Goal: Task Accomplishment & Management: Complete application form

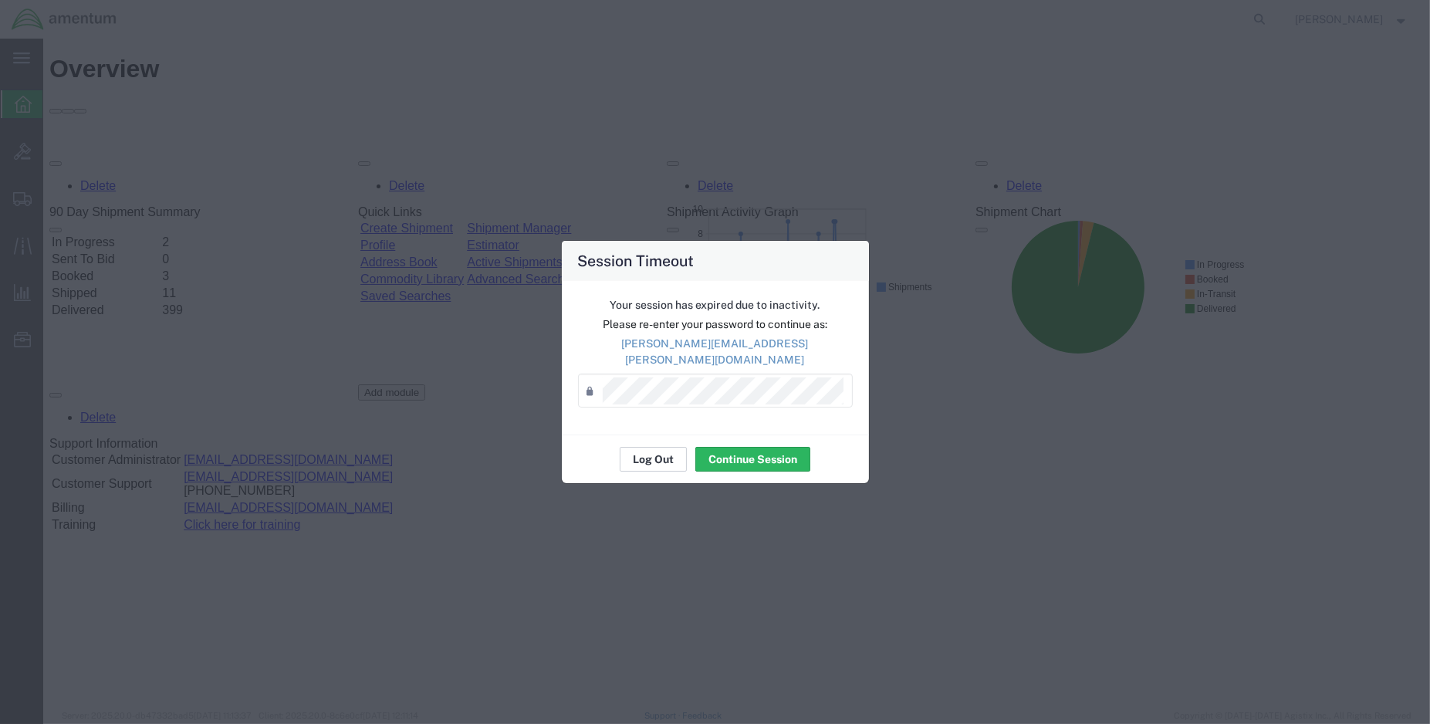
click at [637, 455] on button "Log Out" at bounding box center [652, 459] width 67 height 25
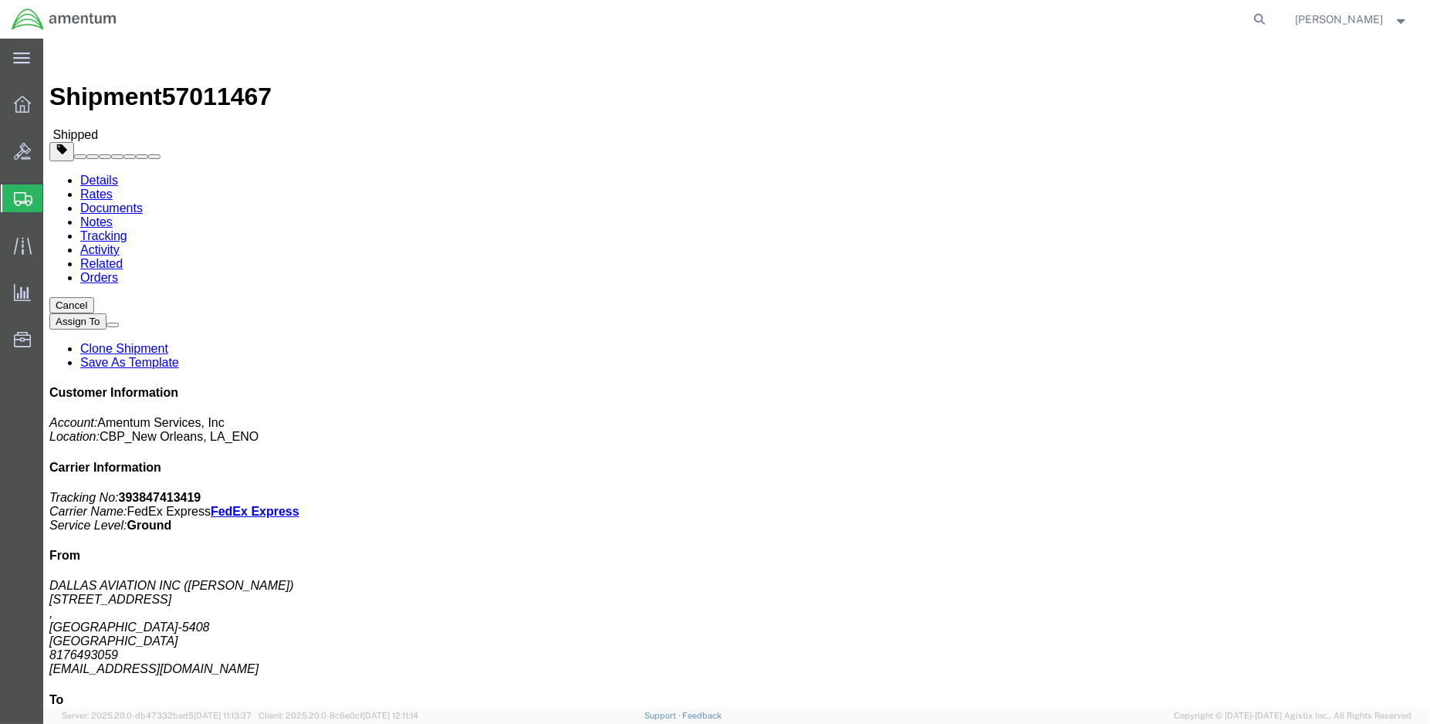
click link "Tracking"
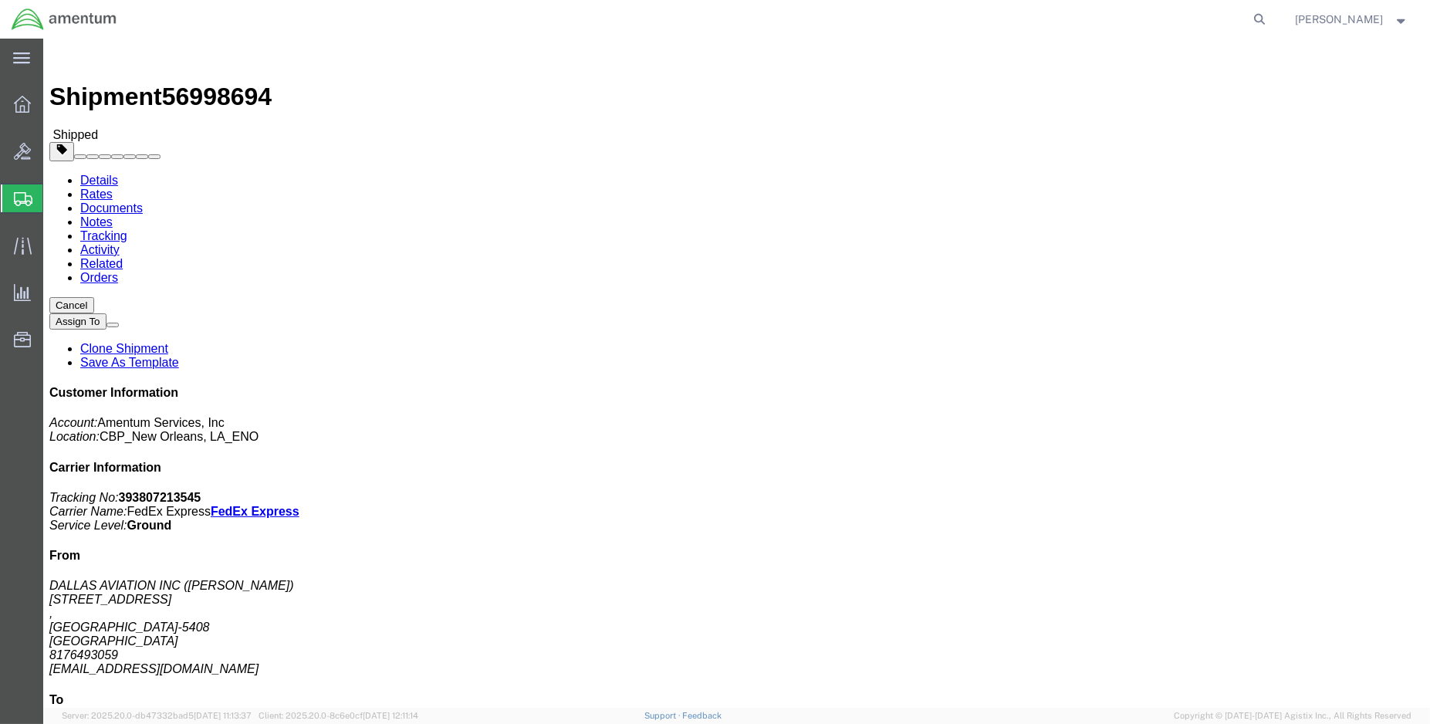
click link "Tracking"
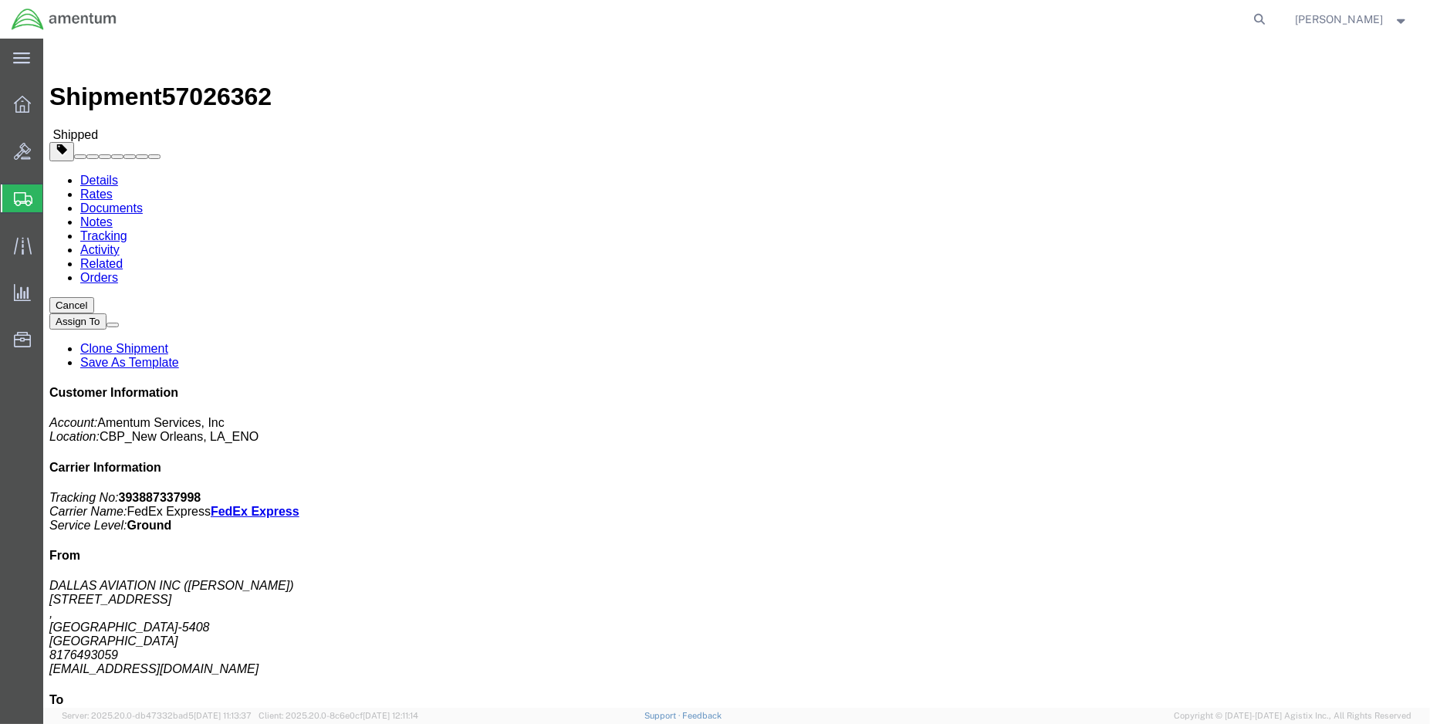
click link "Tracking"
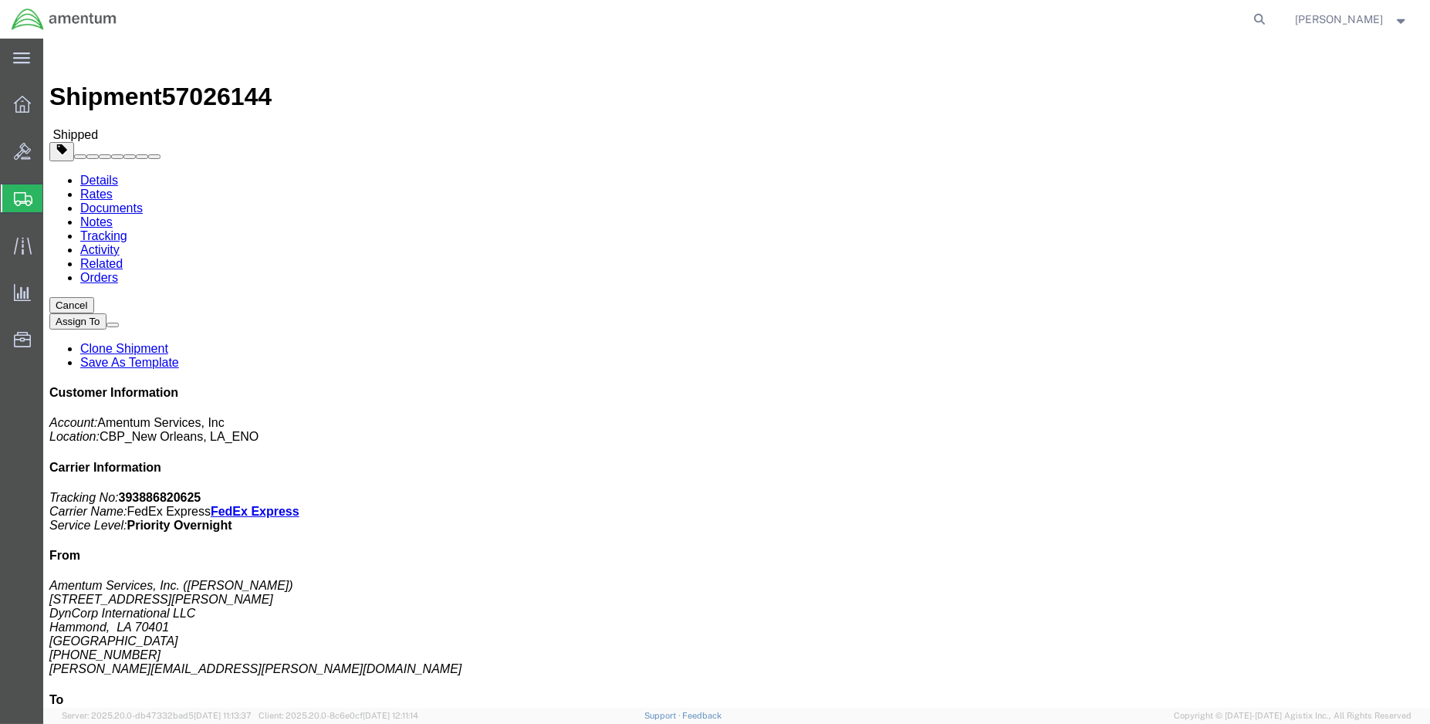
click link "Tracking"
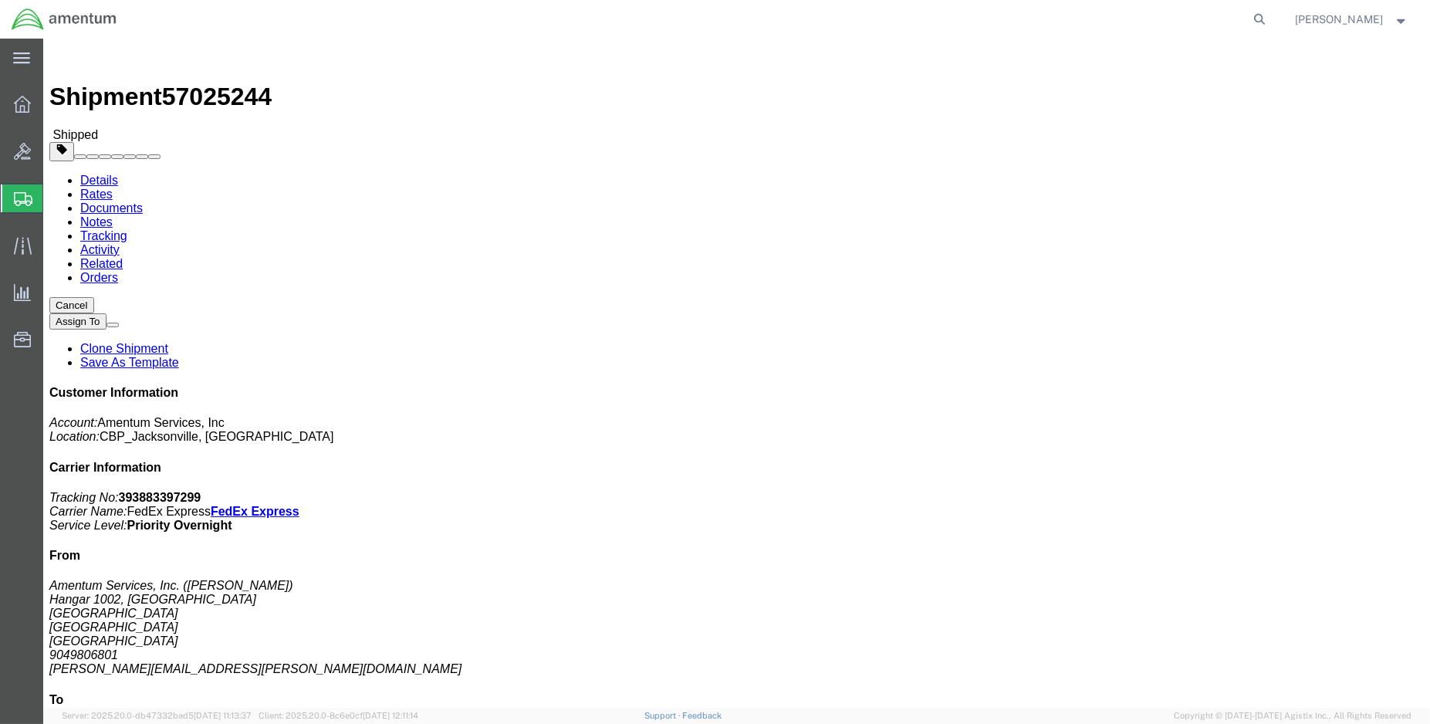
click link "Tracking"
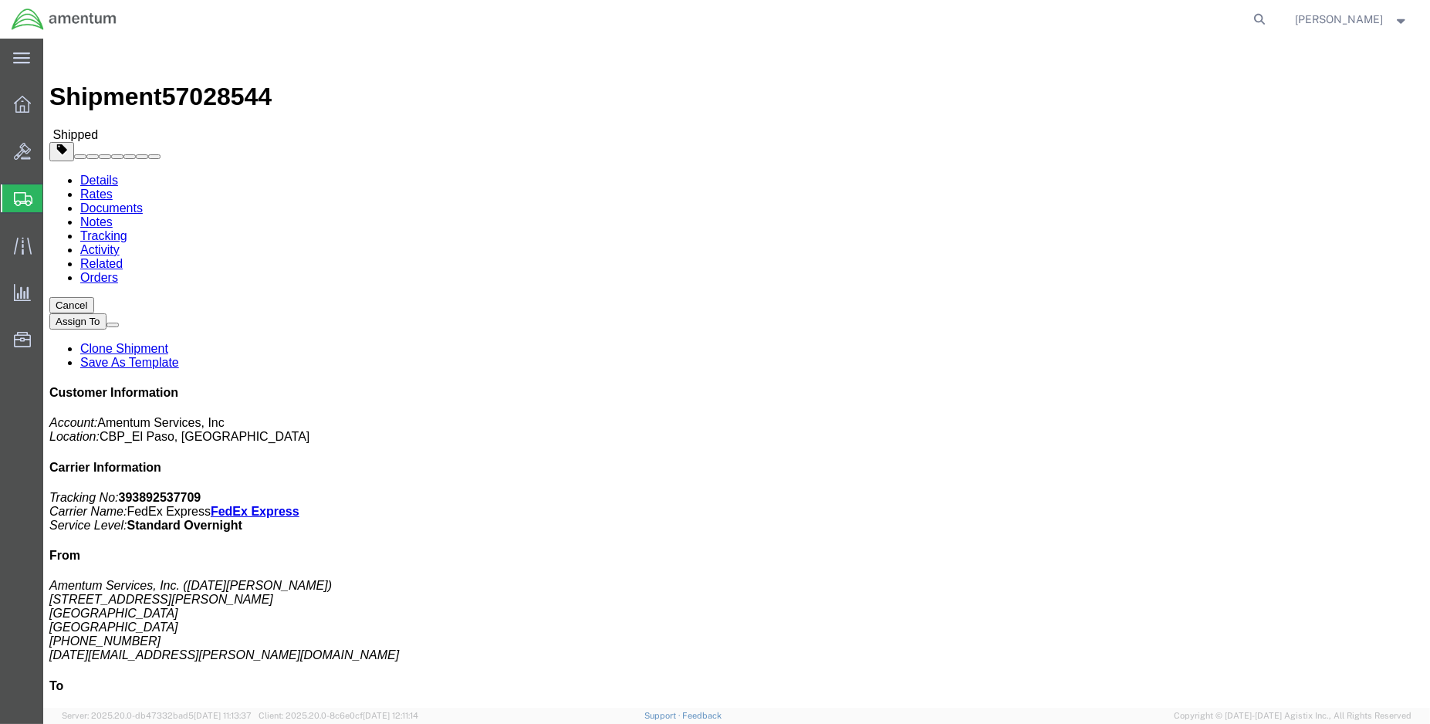
click link "Tracking"
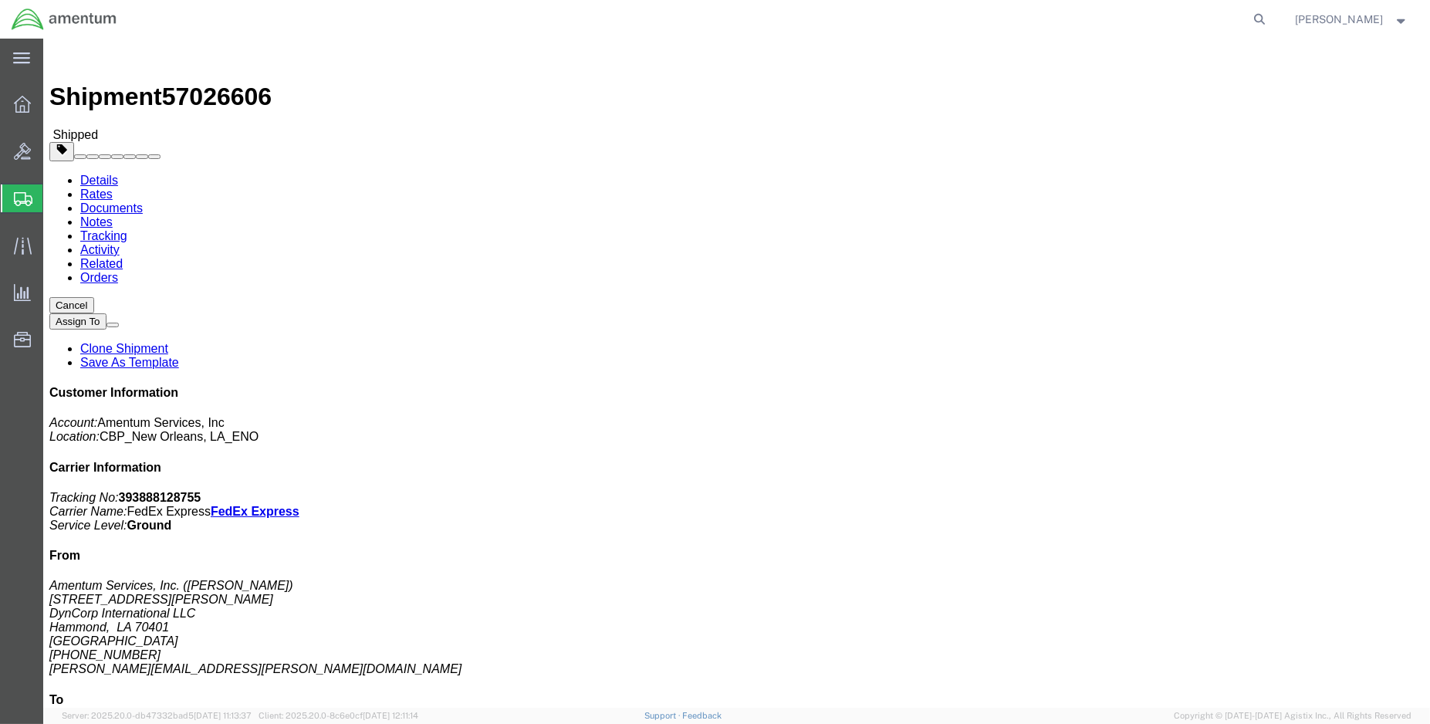
click link "Tracking"
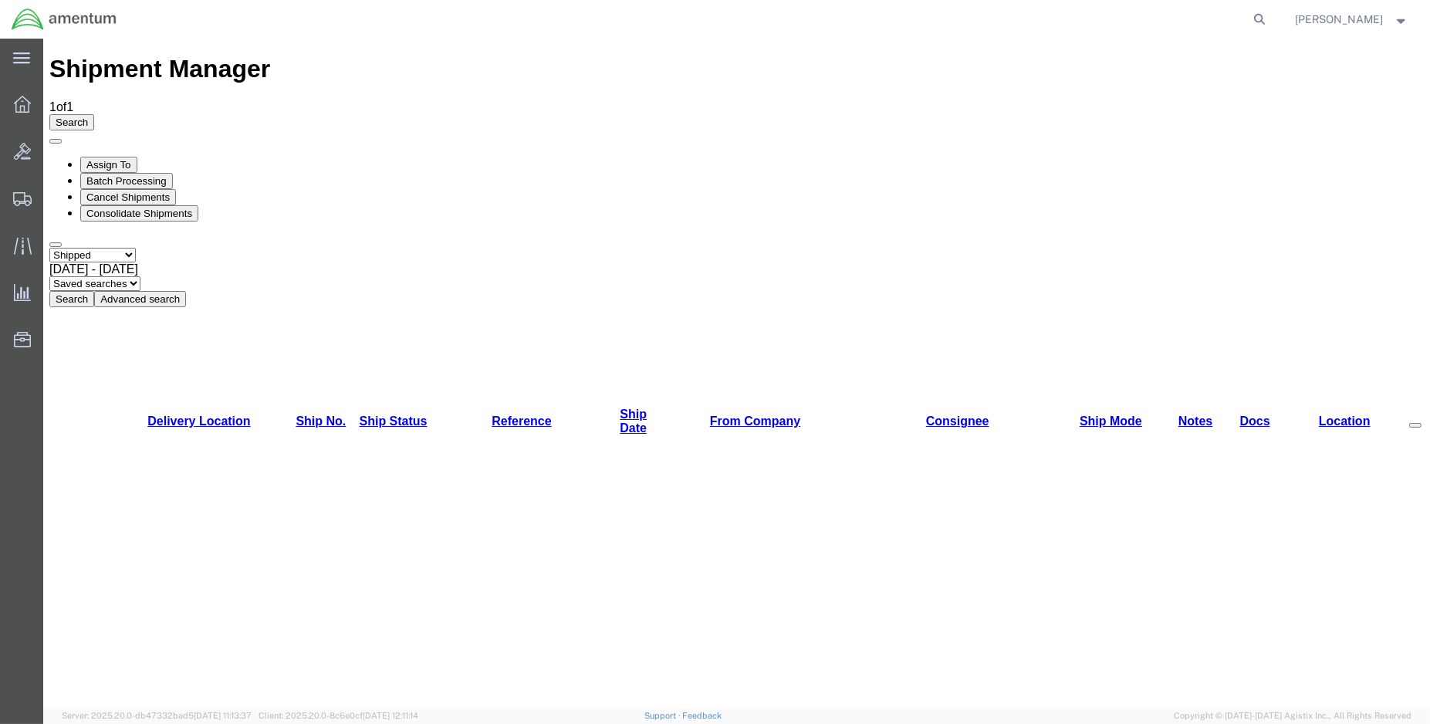
click at [22, 12] on img at bounding box center [64, 19] width 106 height 23
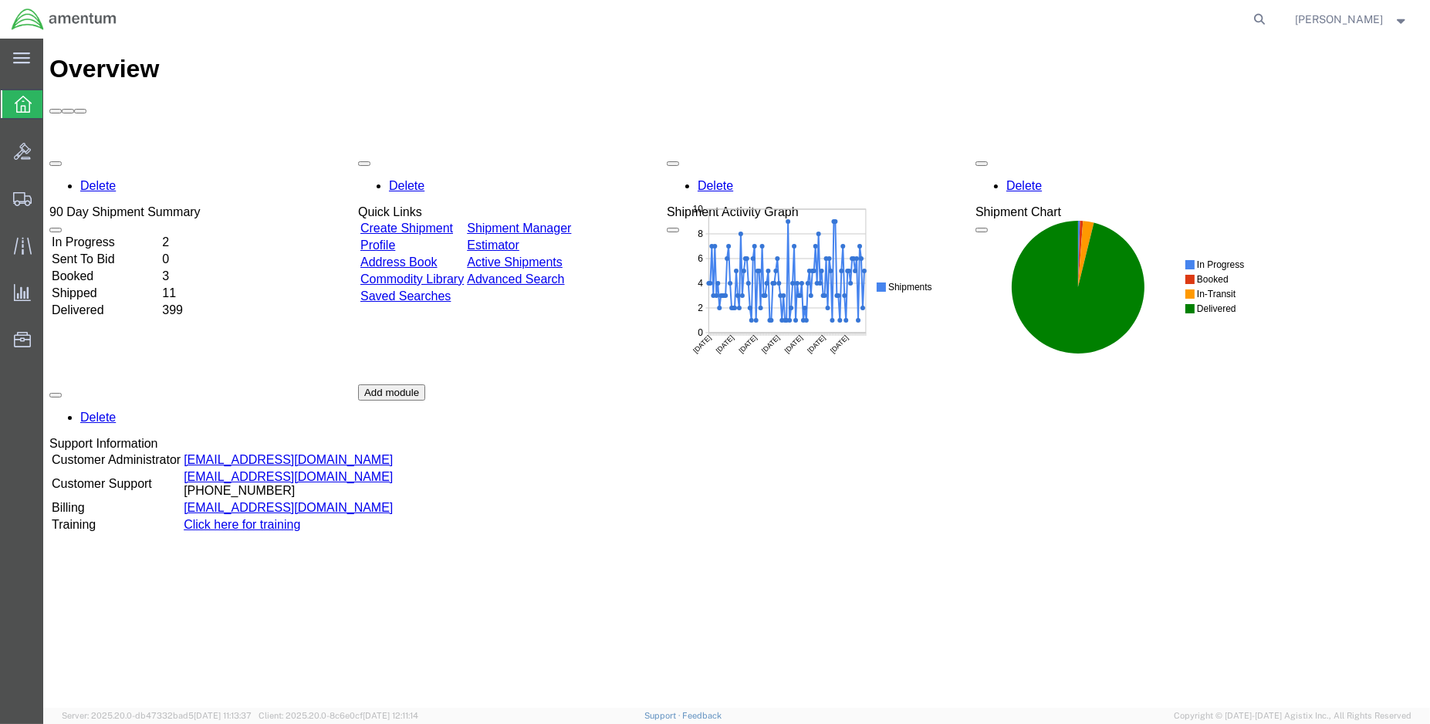
click at [103, 268] on td "Booked" at bounding box center [105, 275] width 109 height 15
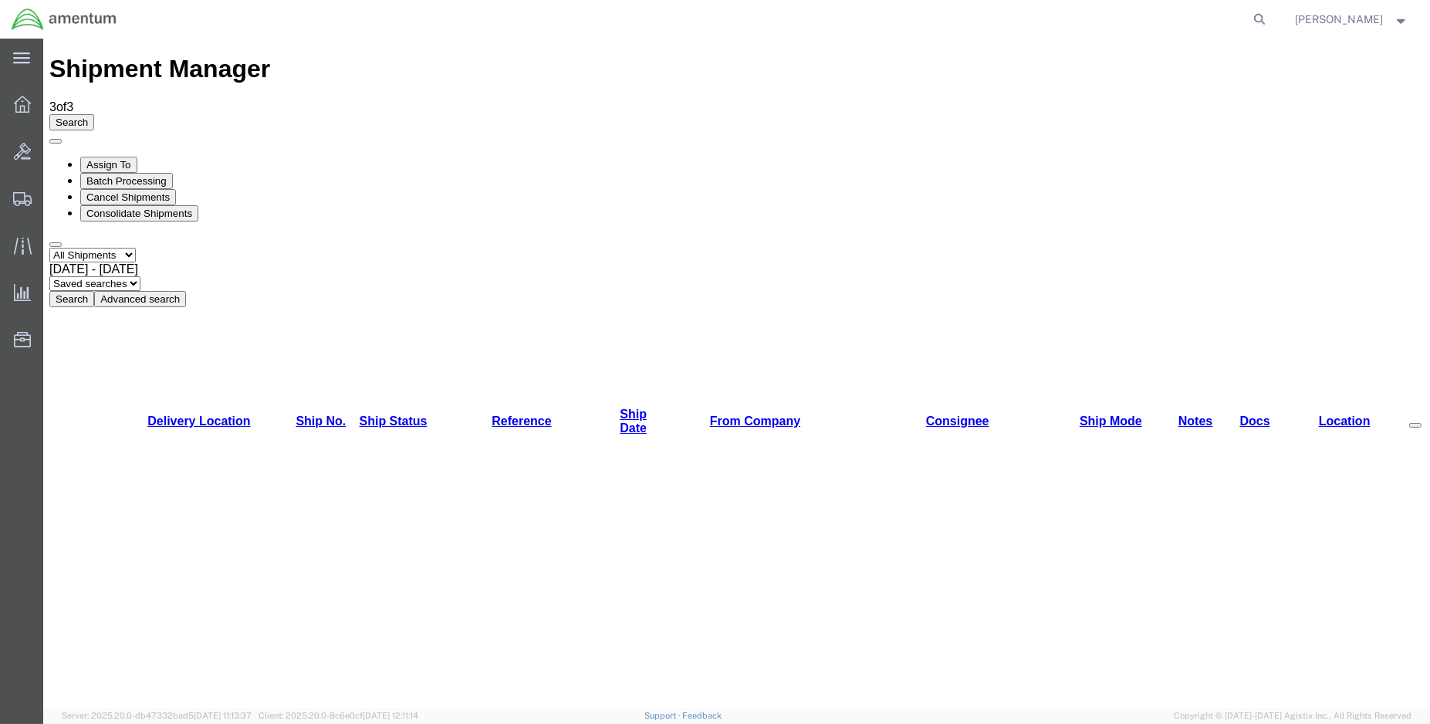
click at [23, 17] on img at bounding box center [64, 19] width 106 height 23
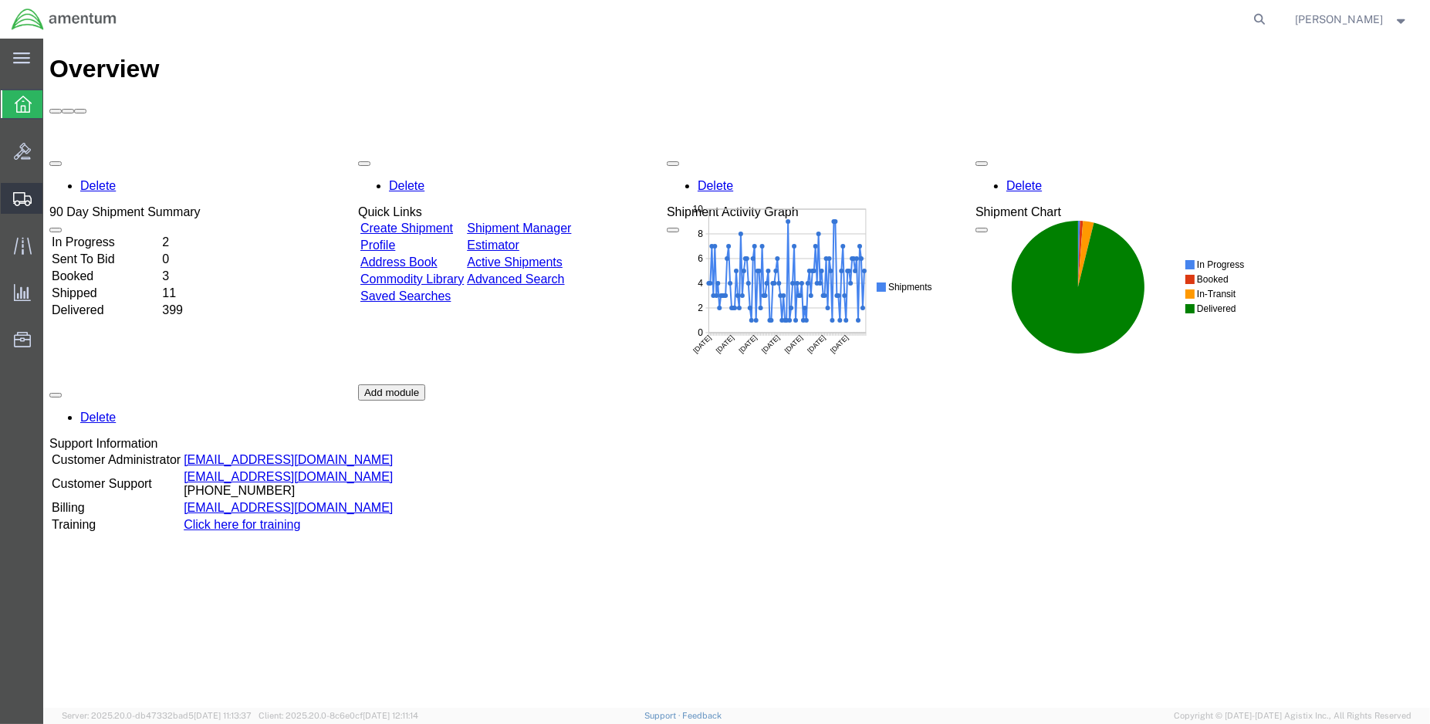
click at [0, 0] on span "Create Shipment" at bounding box center [0, 0] width 0 height 0
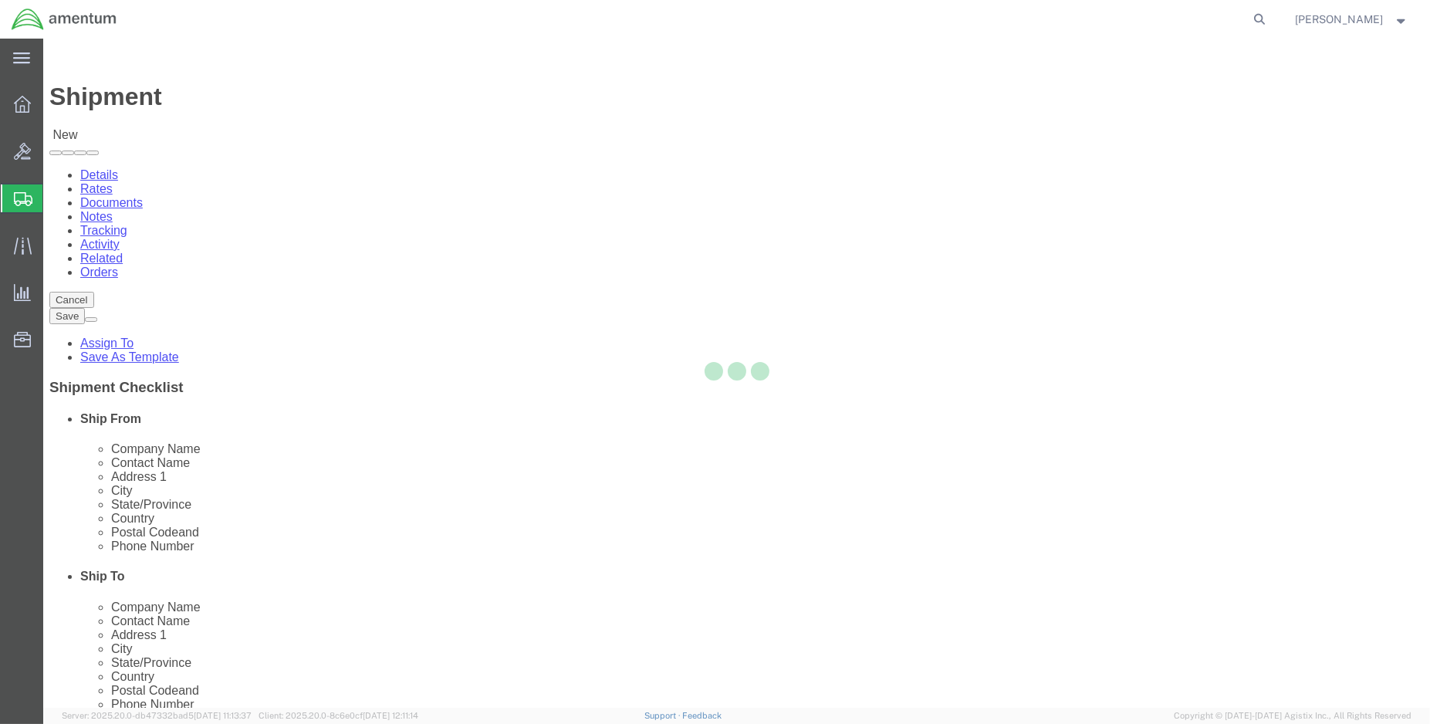
select select
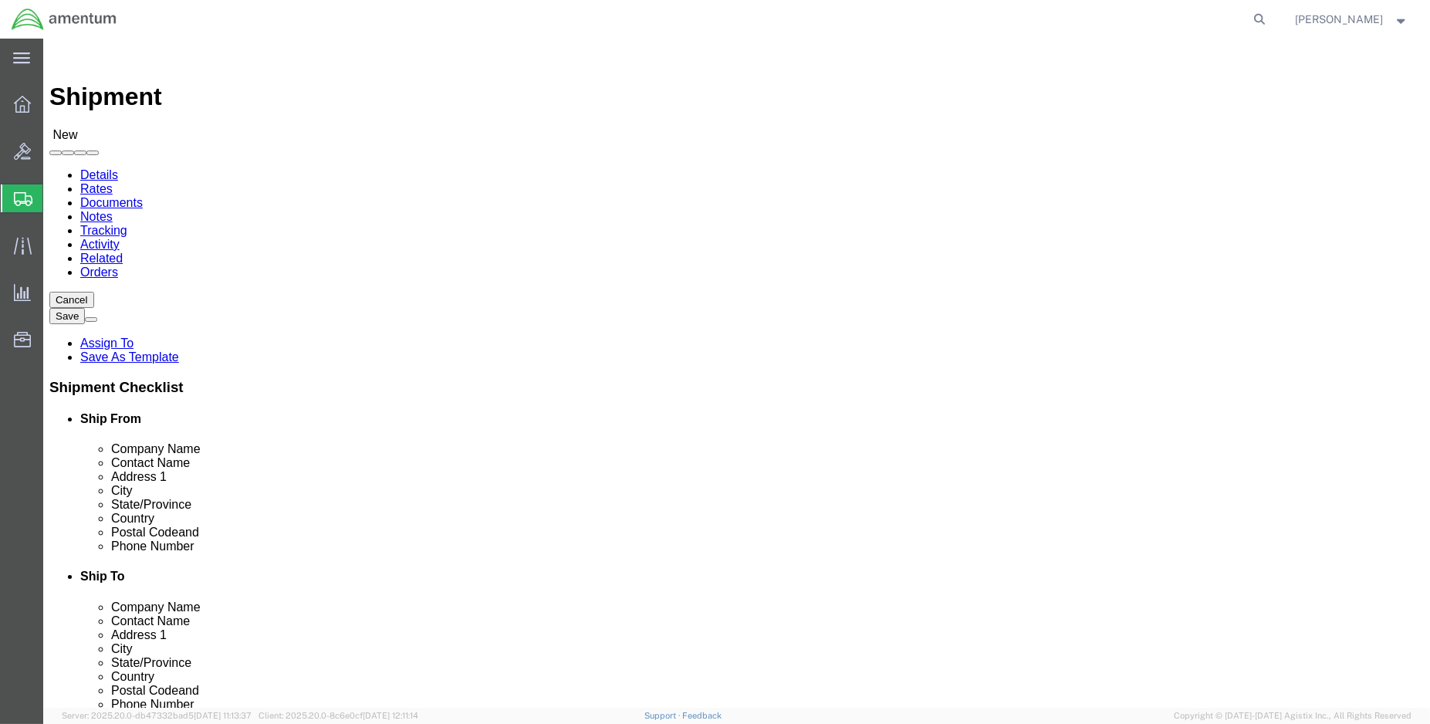
select select "MYPROFILE"
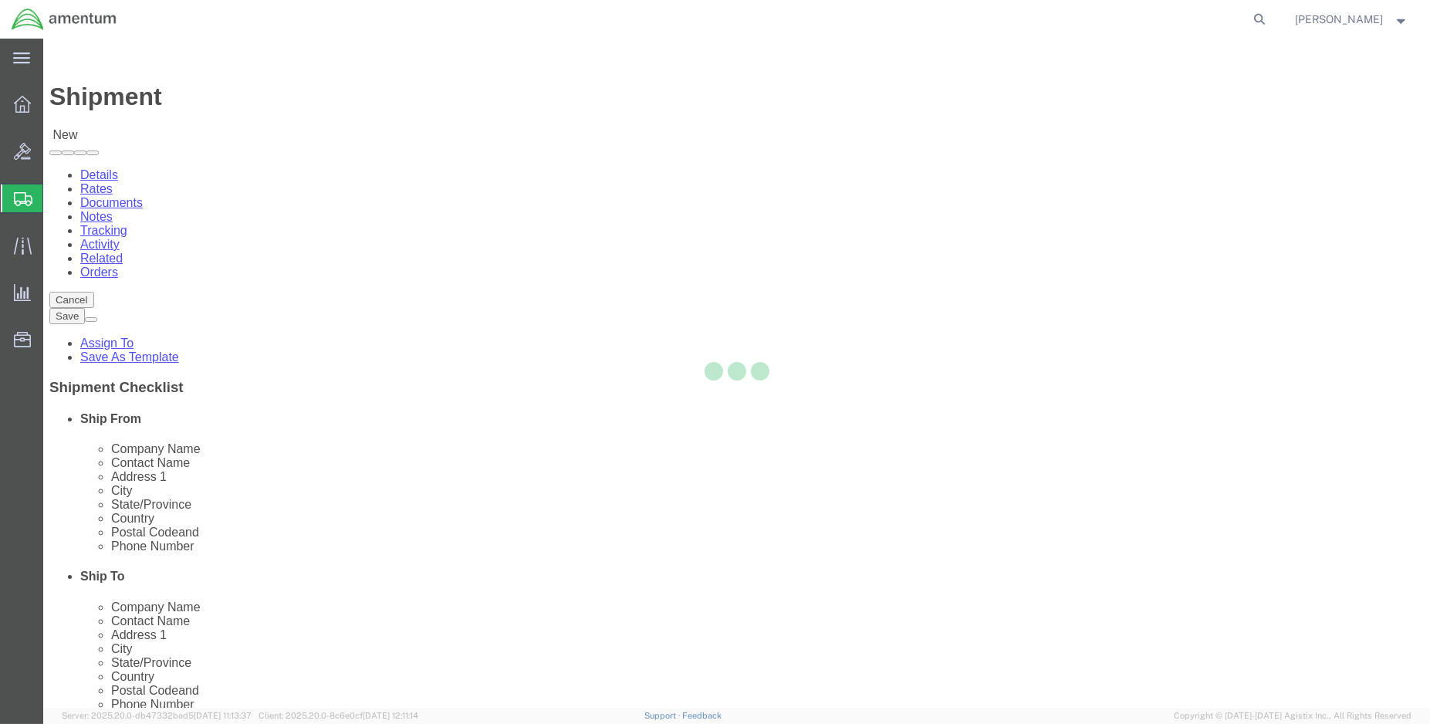
select select "LA"
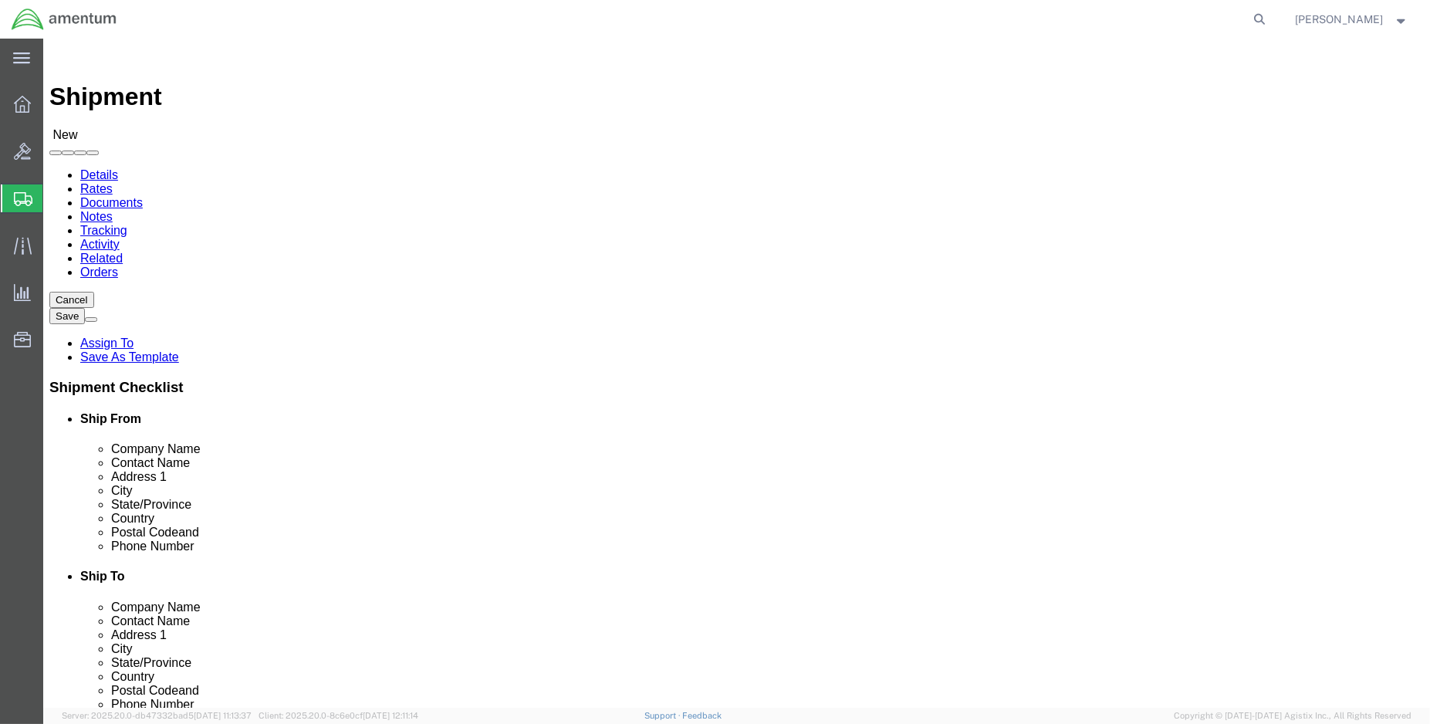
type input "nat"
select select "49916"
select select "OK"
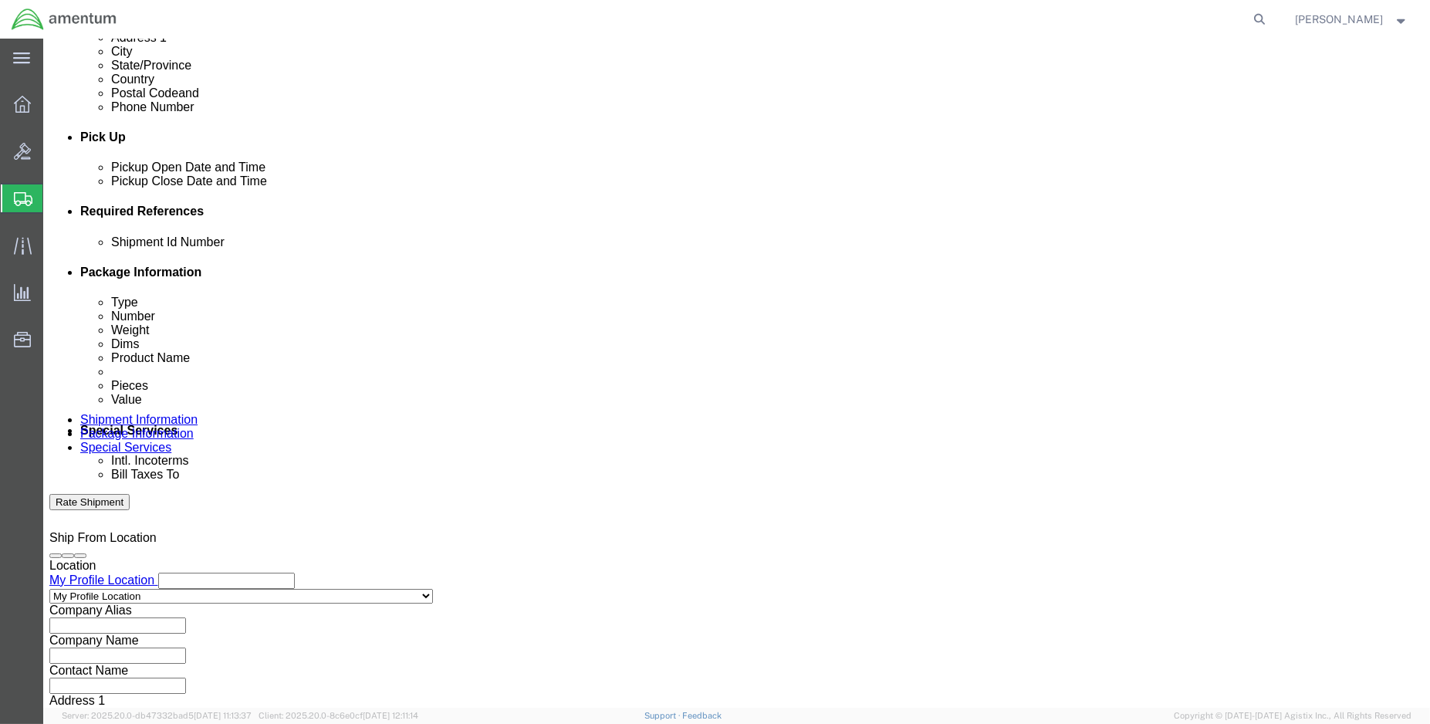
scroll to position [599, 0]
click div "Oct 06 2025 1:00 PM"
type input "1:00 PM"
click button "Apply"
click div "Oct 06 2025 2:00 PM"
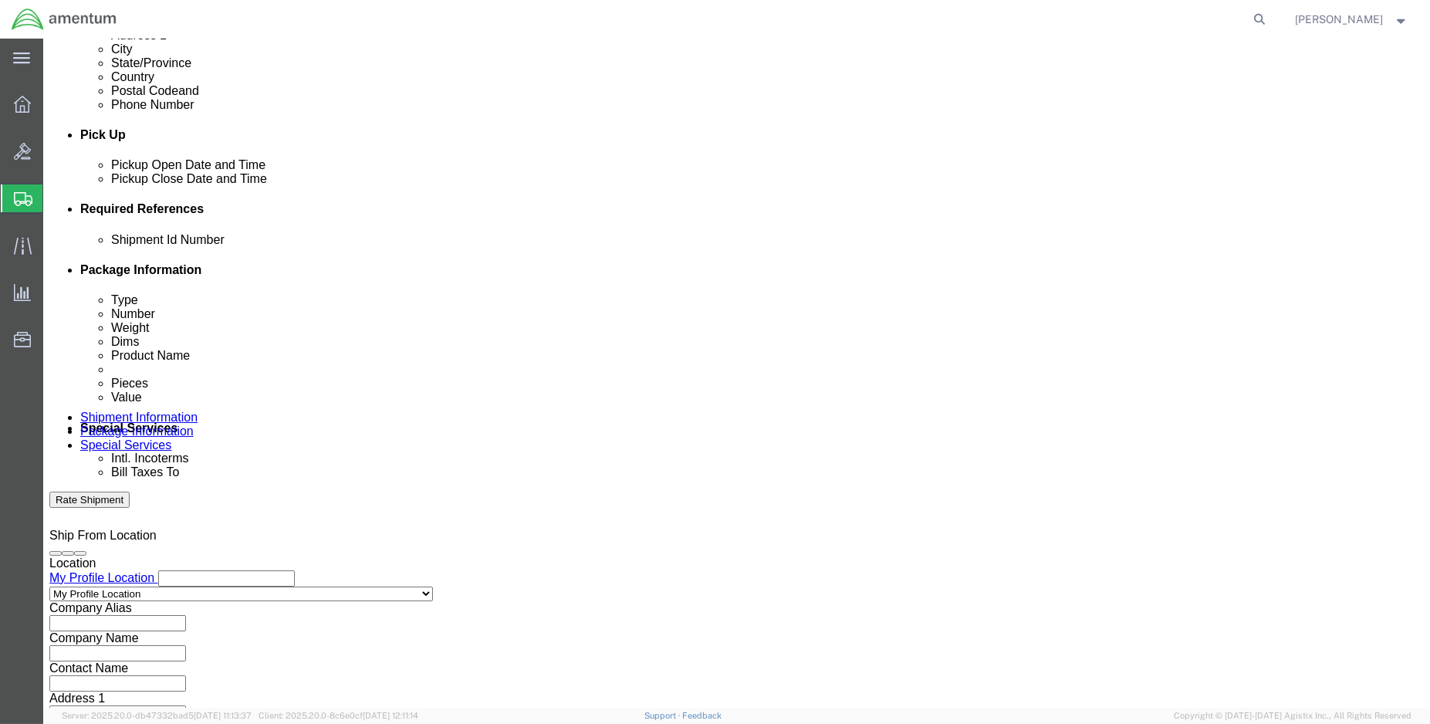
type input "3:00 PM"
click button "Apply"
click button "Add reference"
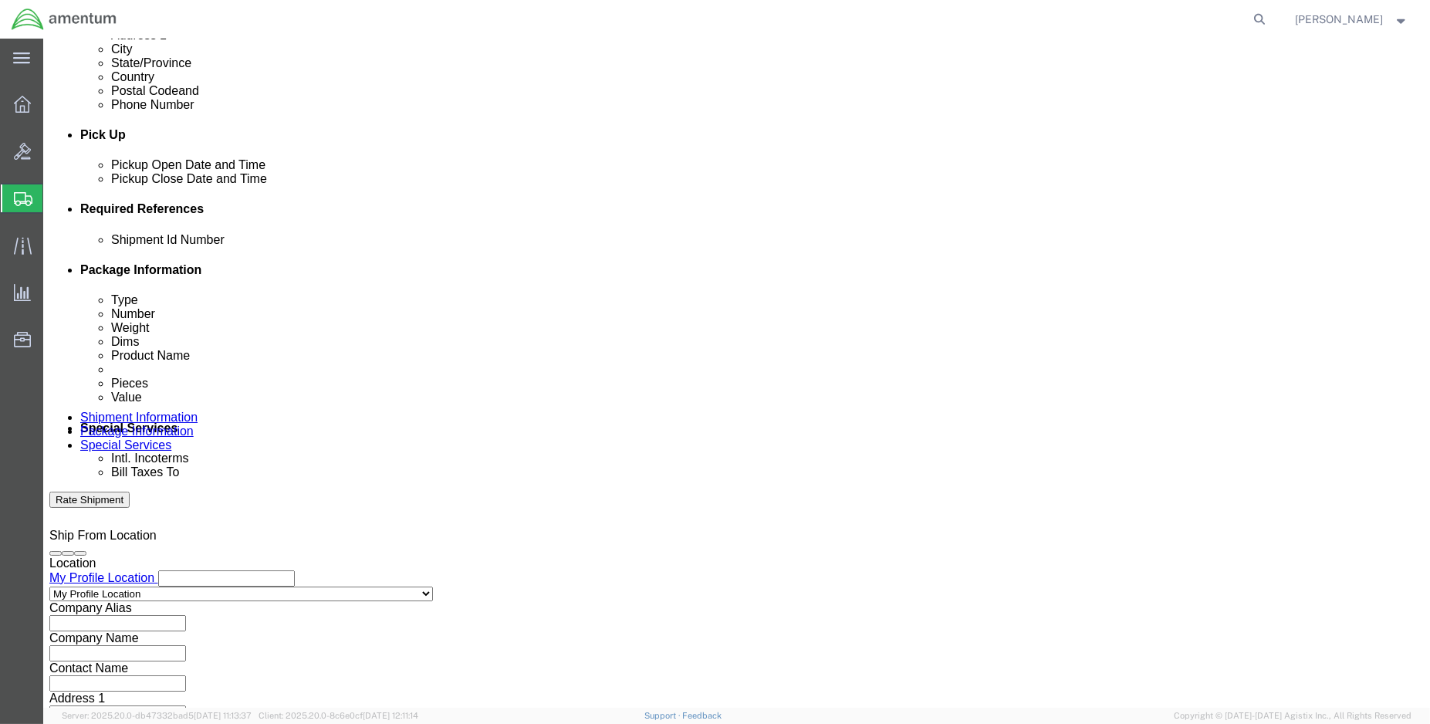
click input "text"
type input "ENO shipment: 9396 adhesive"
select select "DEPT"
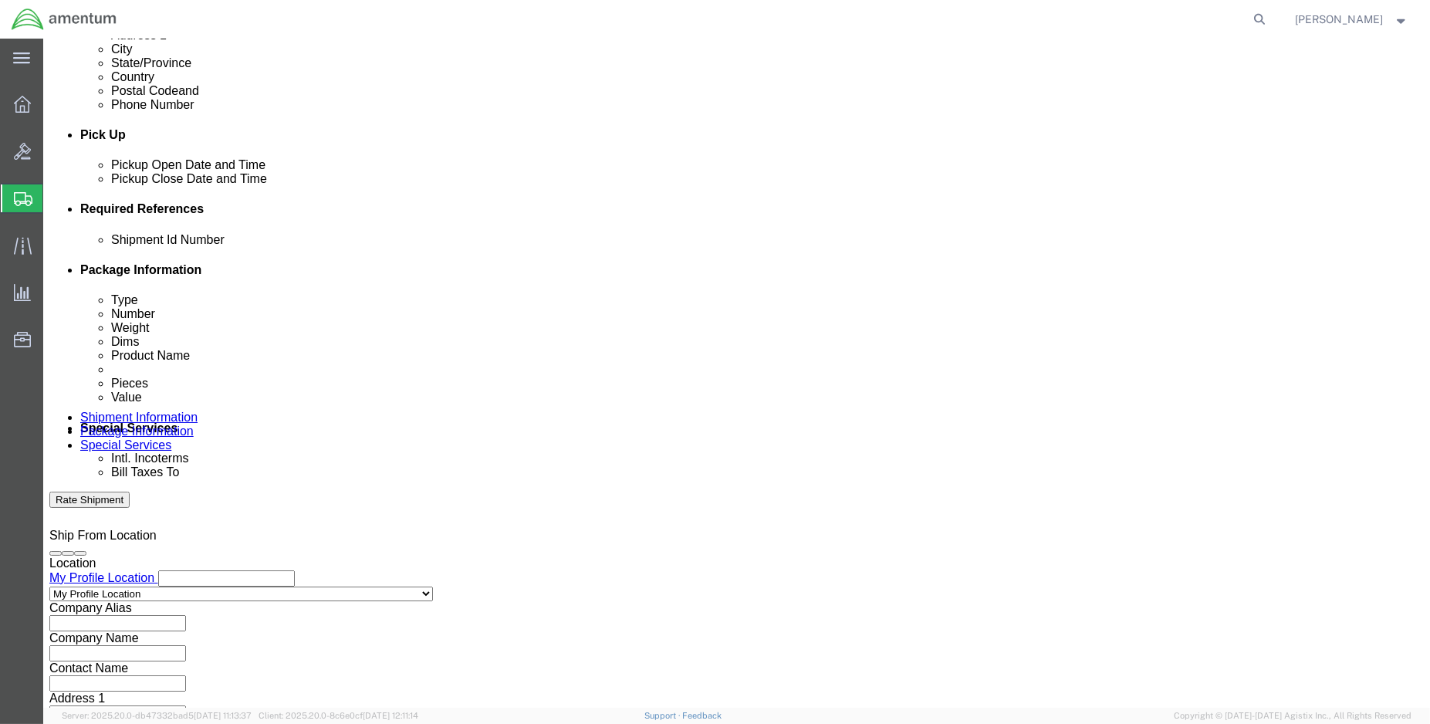
type input "CBP"
select select "CUSTREF"
type input "NATC: 9396 adhesive"
select select "PROJNUM"
paste input "6118.04.03.2219.000.ENO.0000"
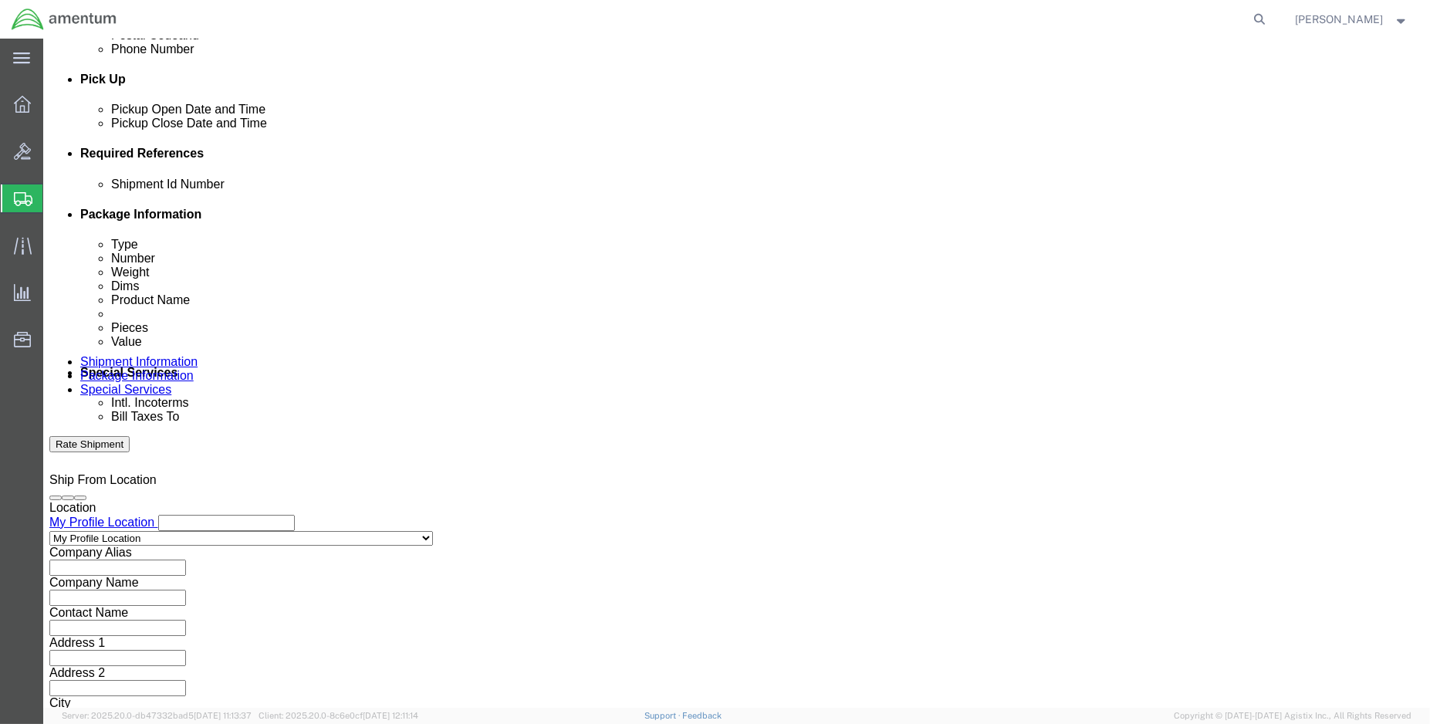
scroll to position [684, 0]
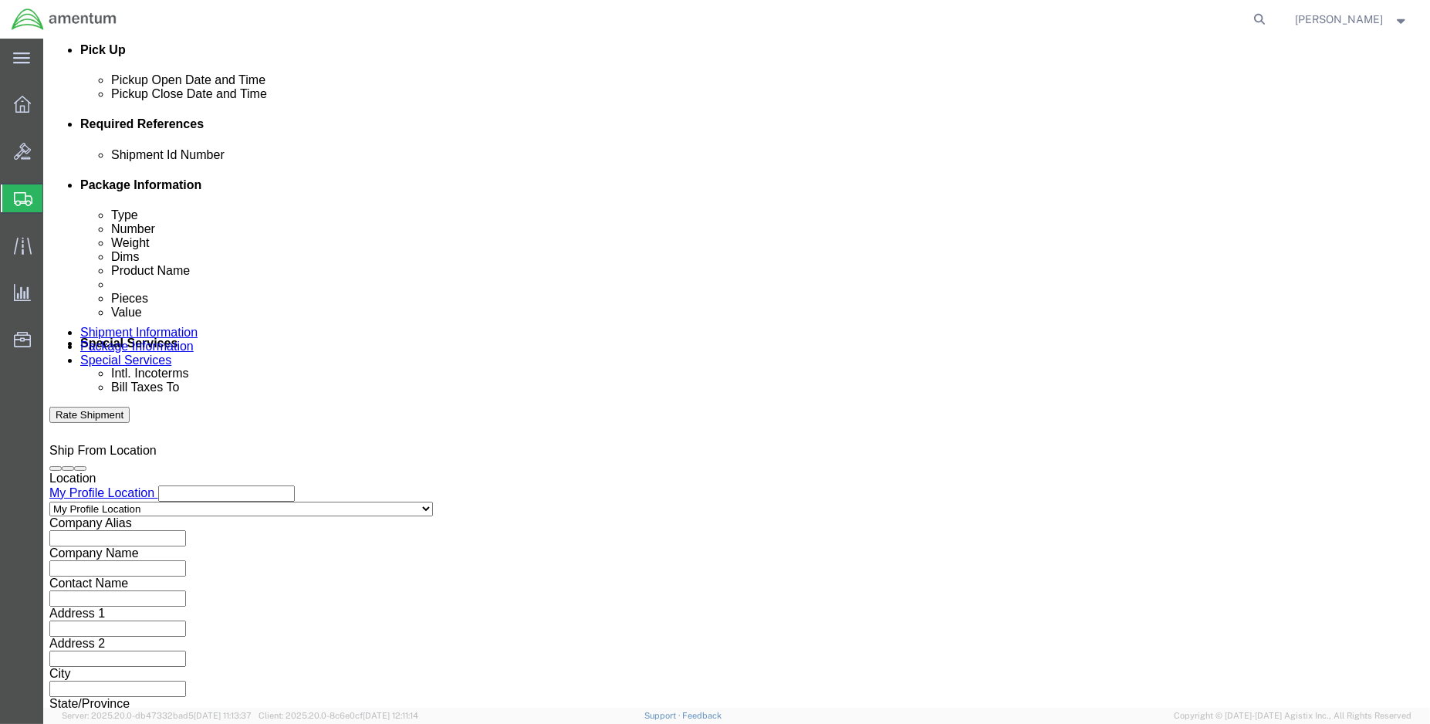
type input "6118.04.03.2219.000.ENO.0000"
click button "Continue"
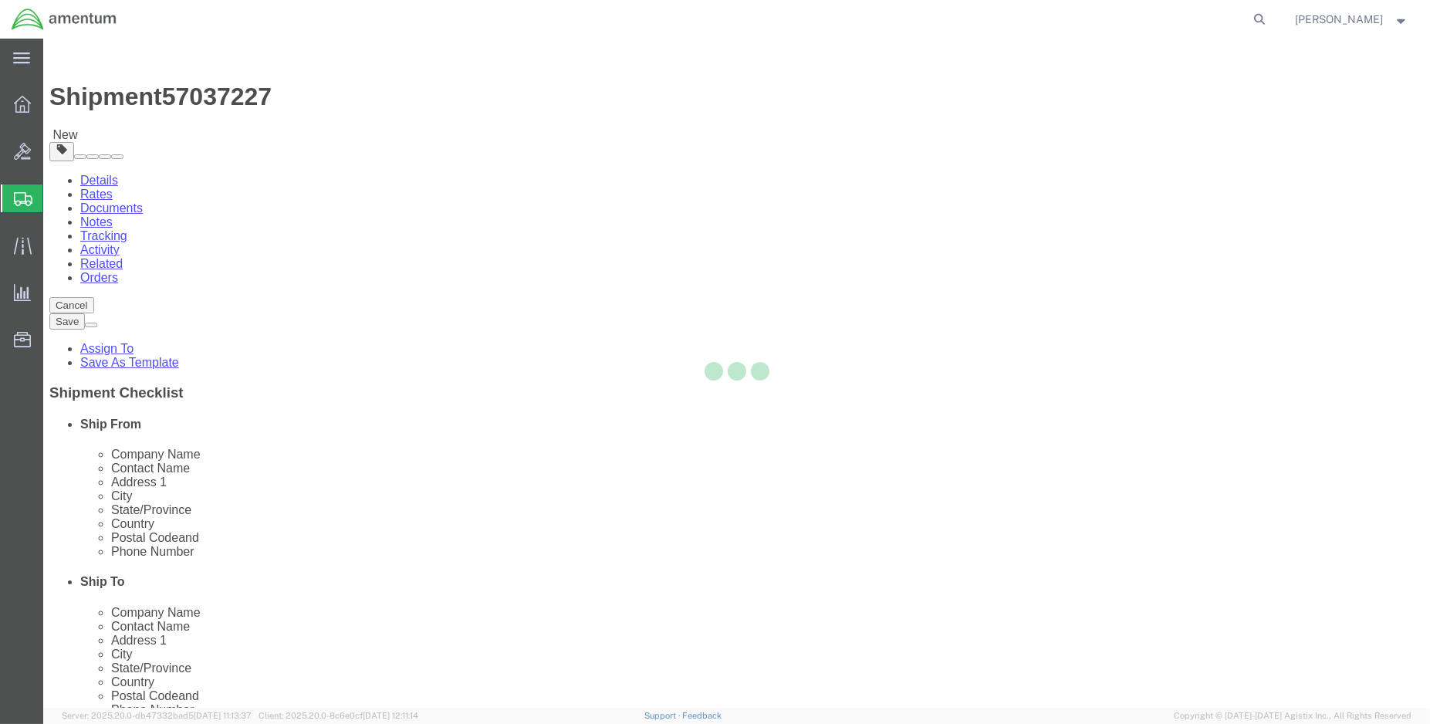
select select "CBOX"
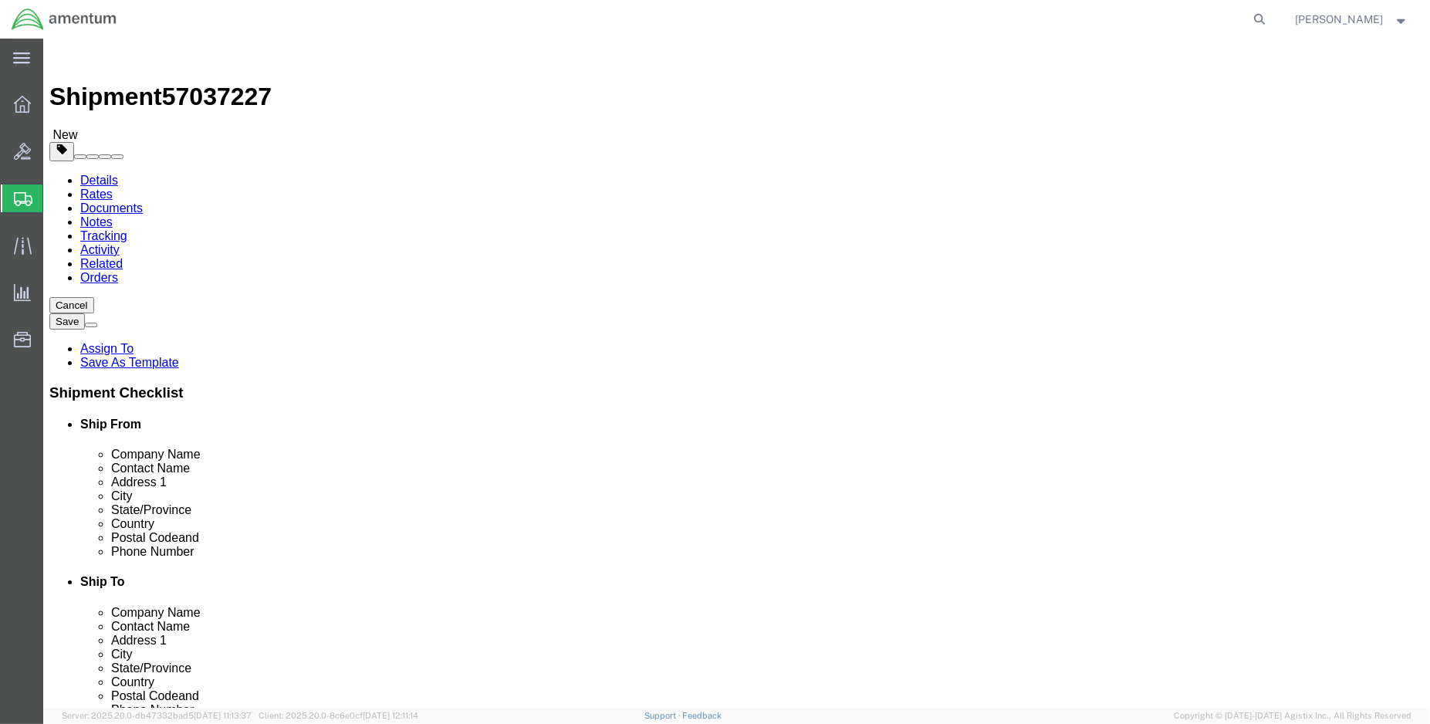
click input "text"
type input "12"
type input "8"
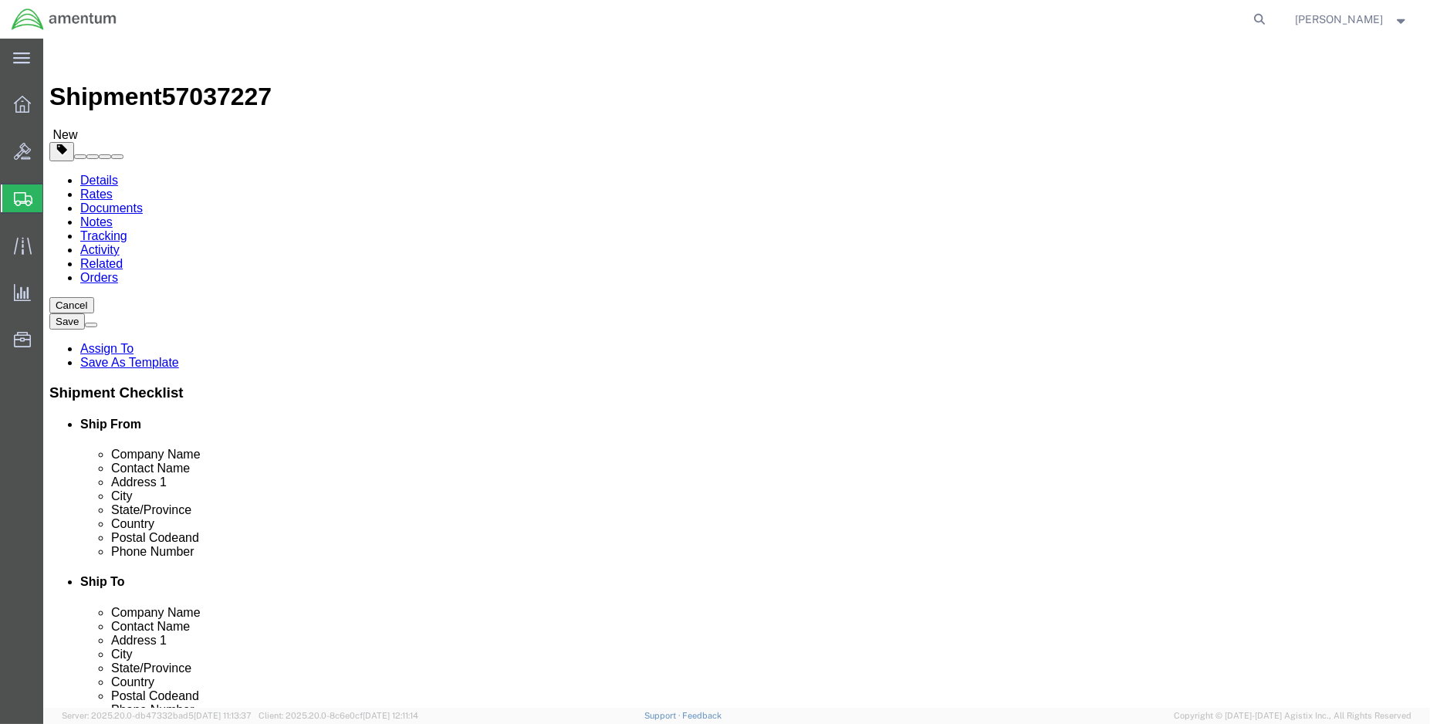
type input "8"
type input "3.00"
click link "Add Content"
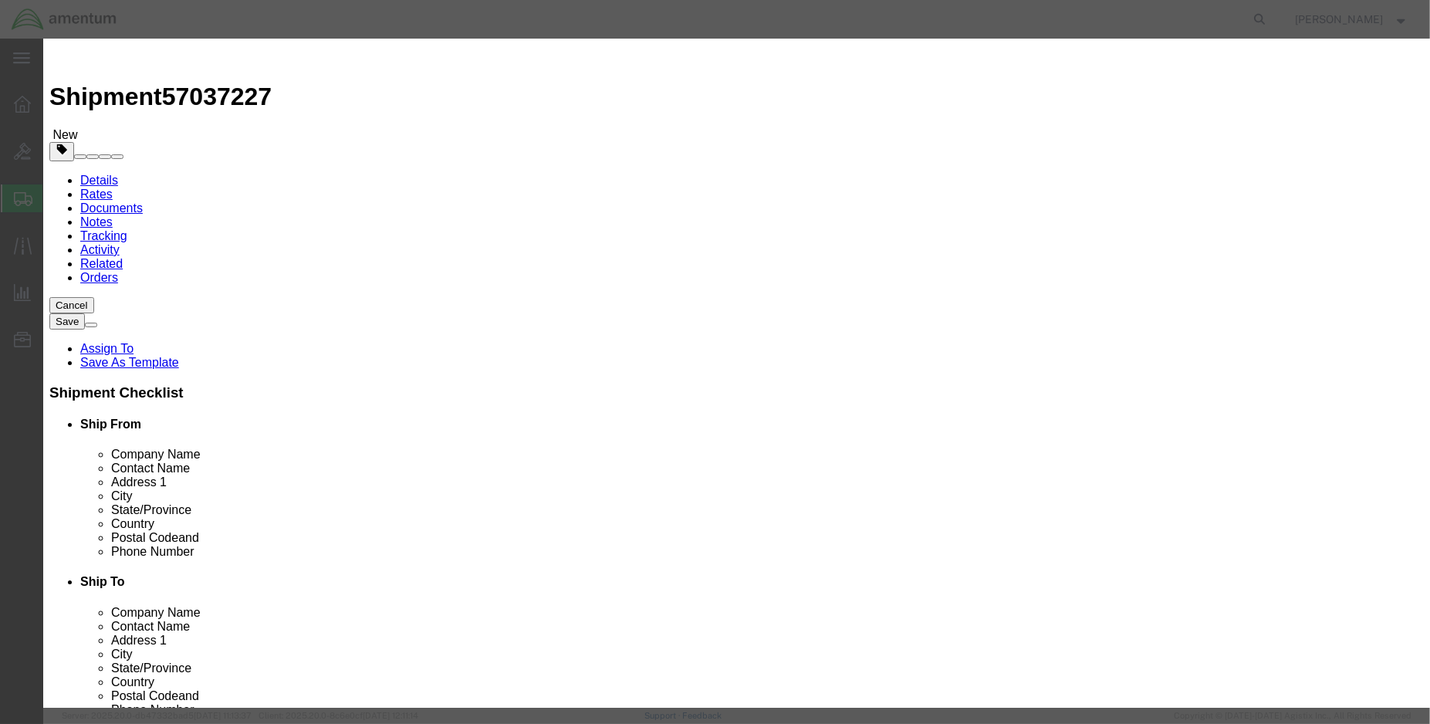
click input "text"
type input "9396"
click span "Name:"
select select "USD"
type input "HYSOL EPOXY RESIN"
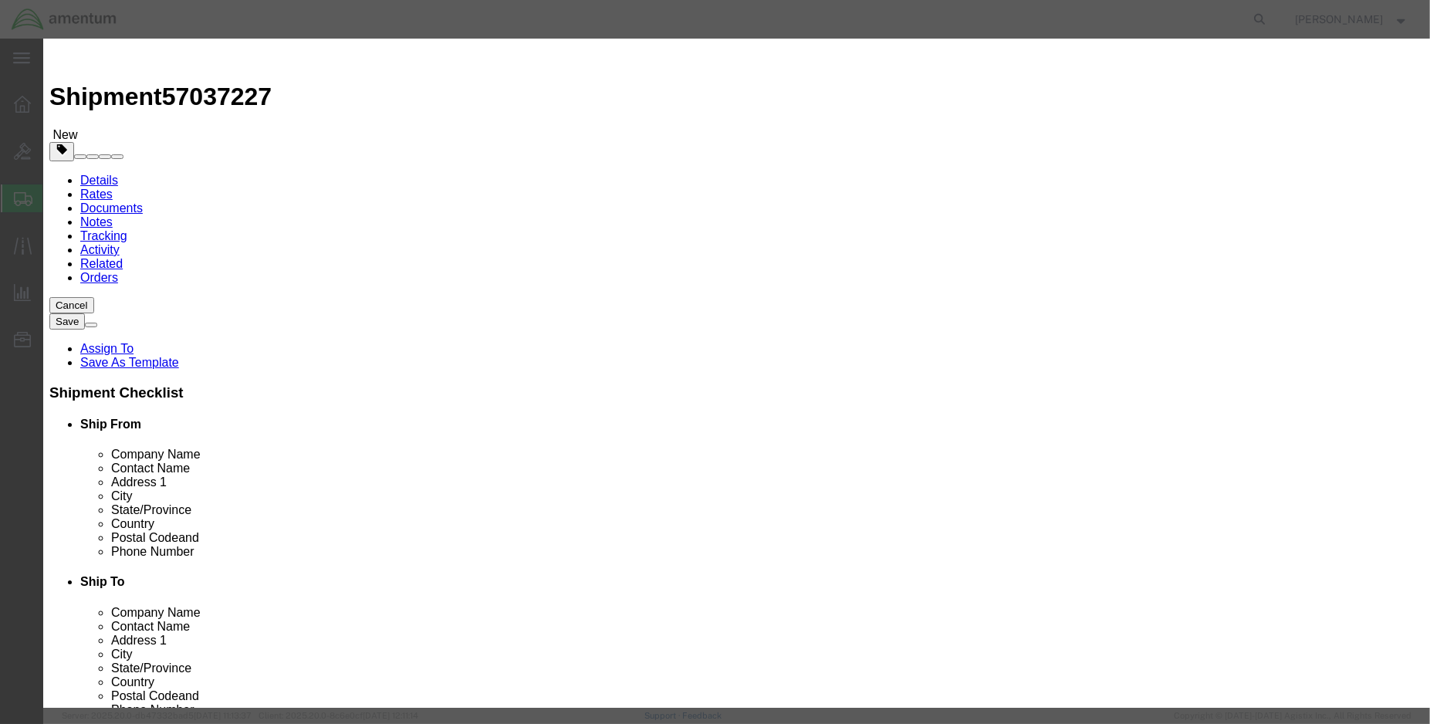
type input "EA9396-A/B-QT"
type input "HYSOL EPOXY RESIN"
click input "text"
type input "1.00"
click input "text"
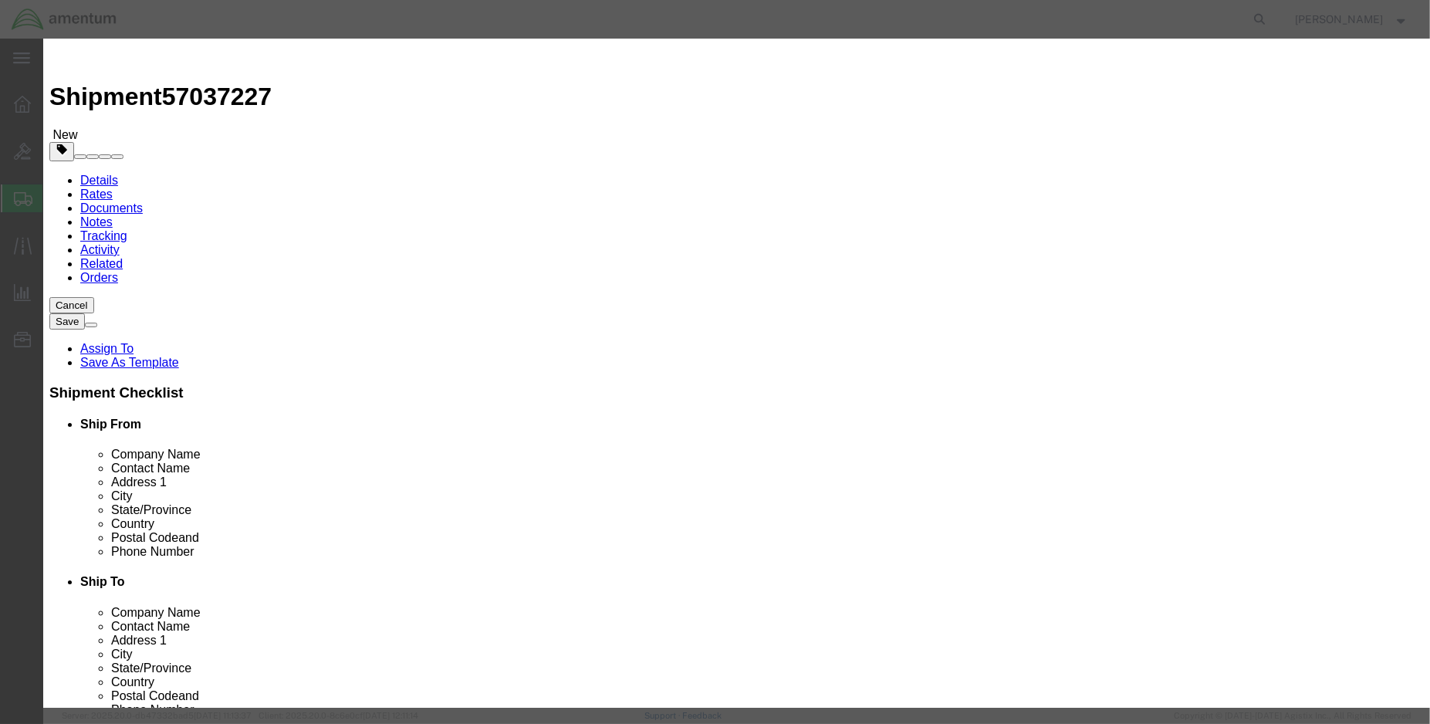
type input "400.00"
click div "Save & Add Another Save & Close Close"
click button "Save & Close"
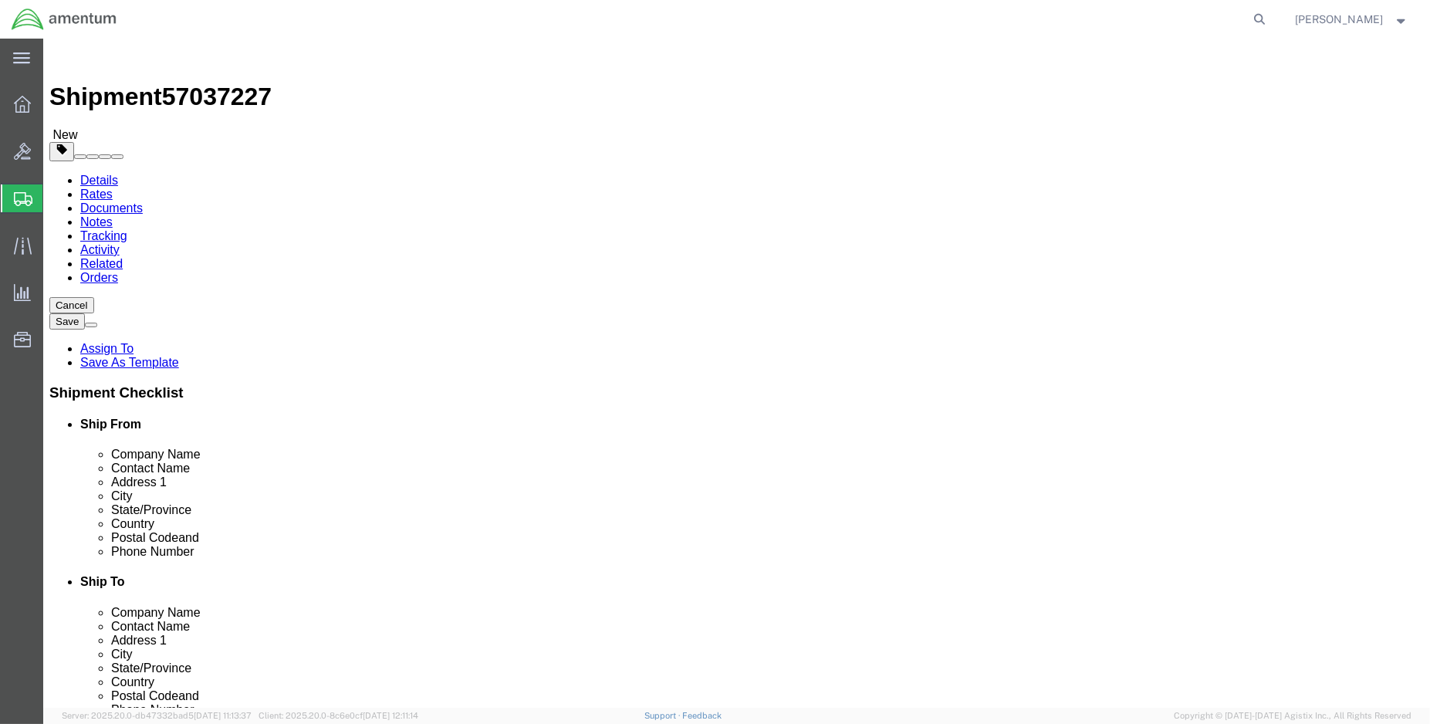
click input "8"
type input "12"
type input "6"
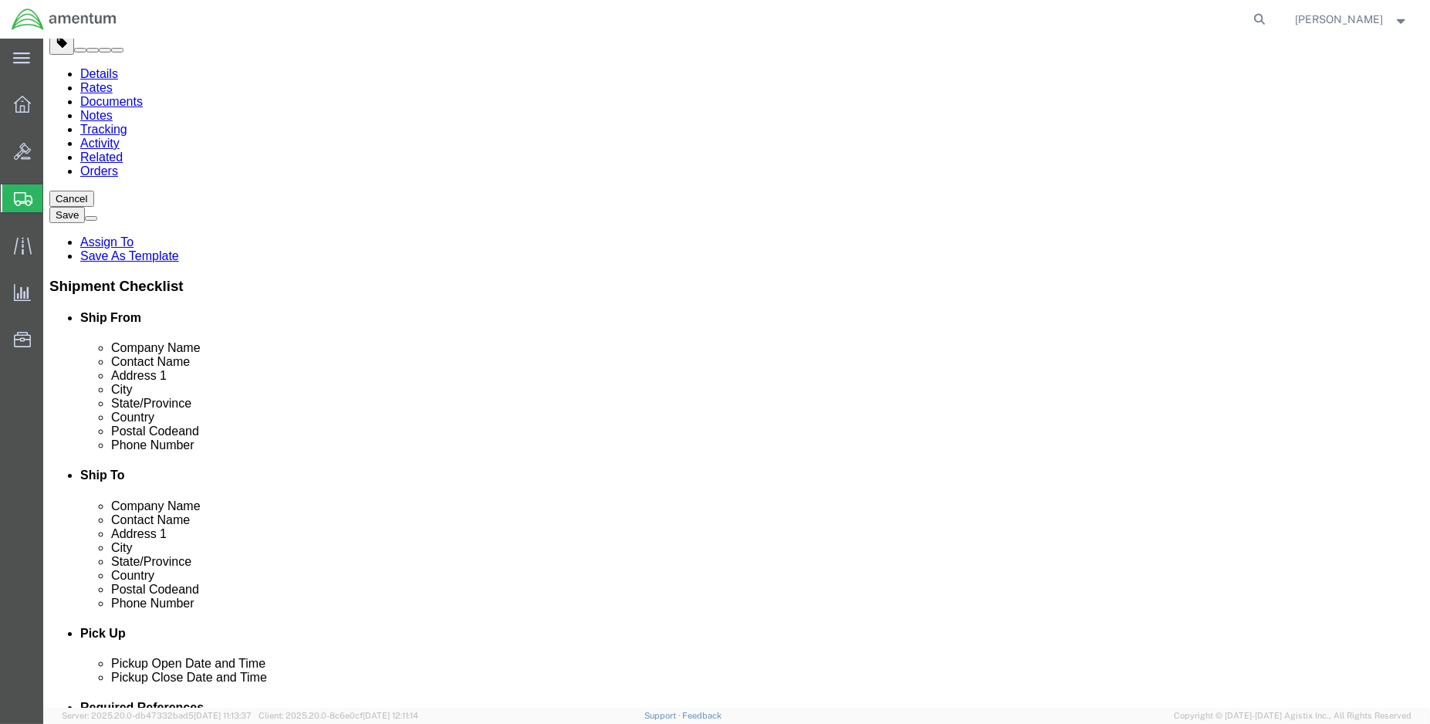
scroll to position [114, 0]
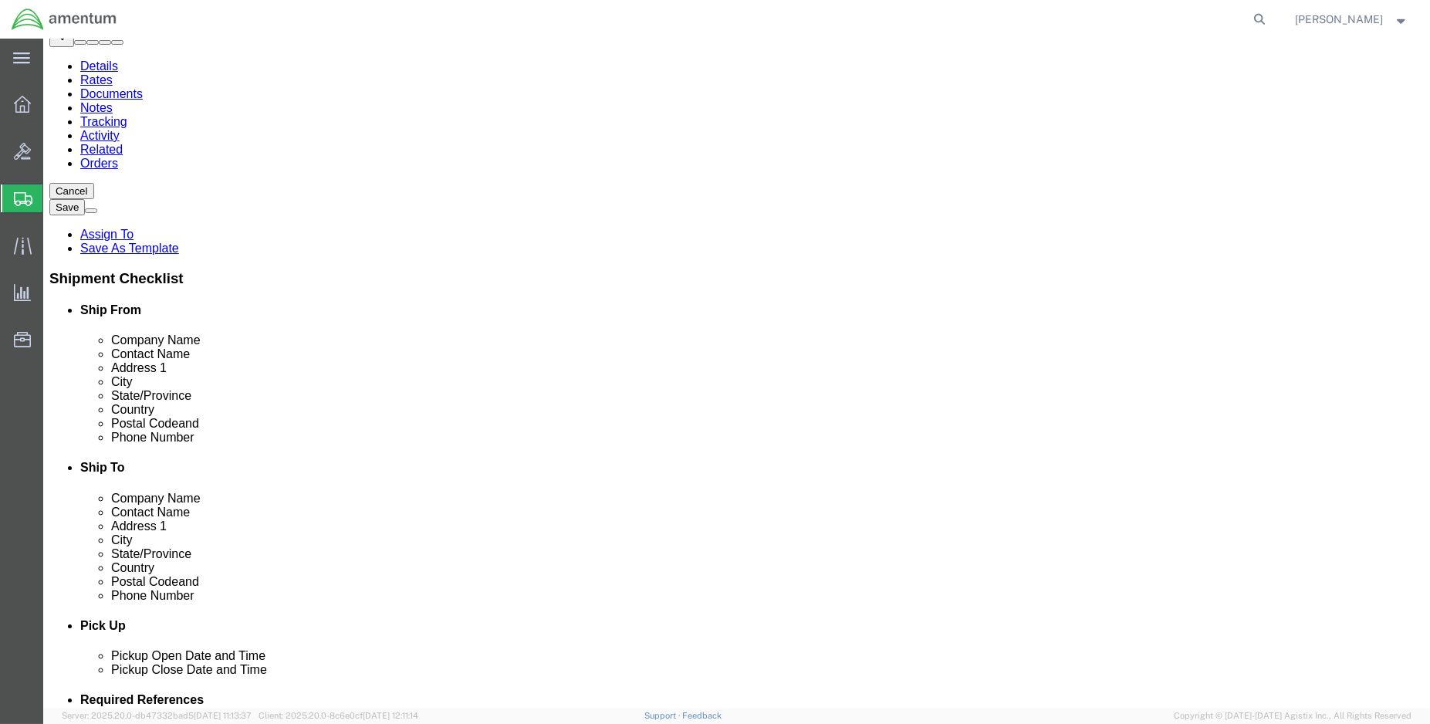
click button "Continue"
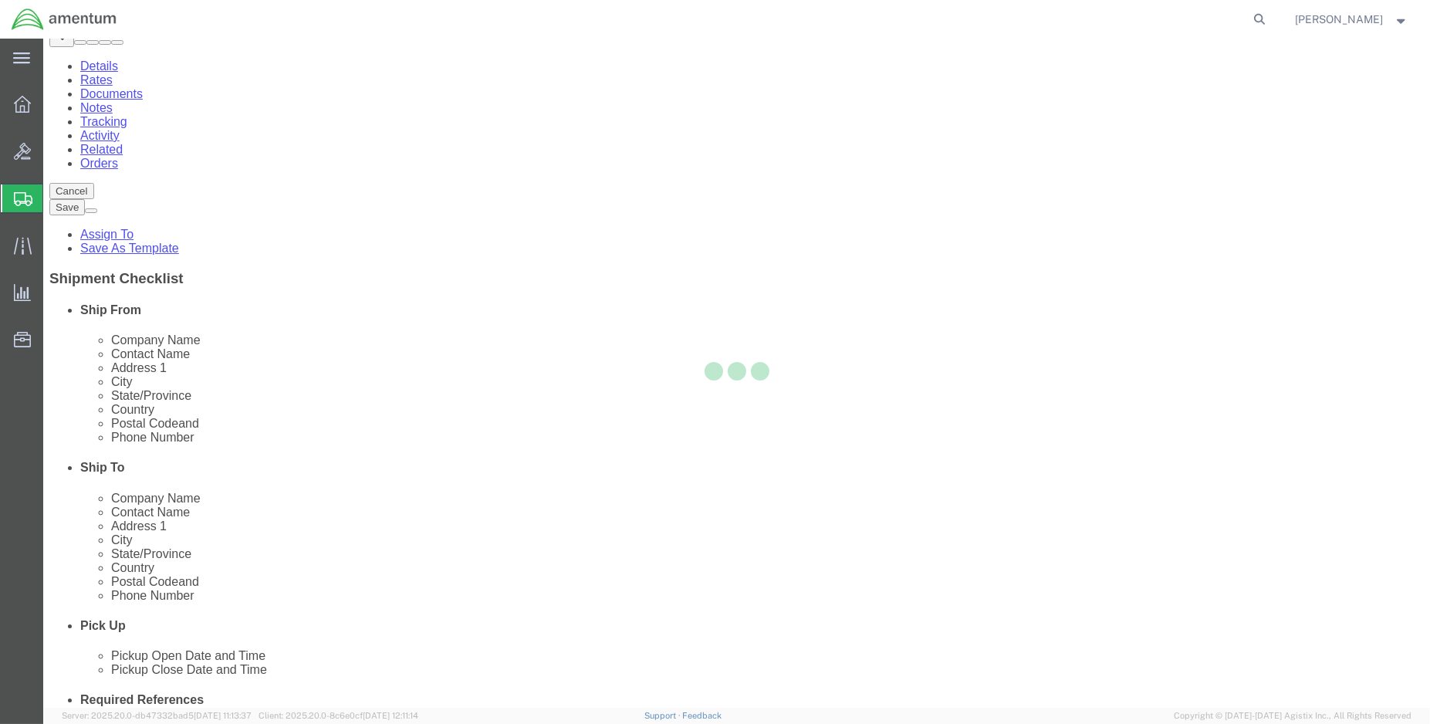
select select
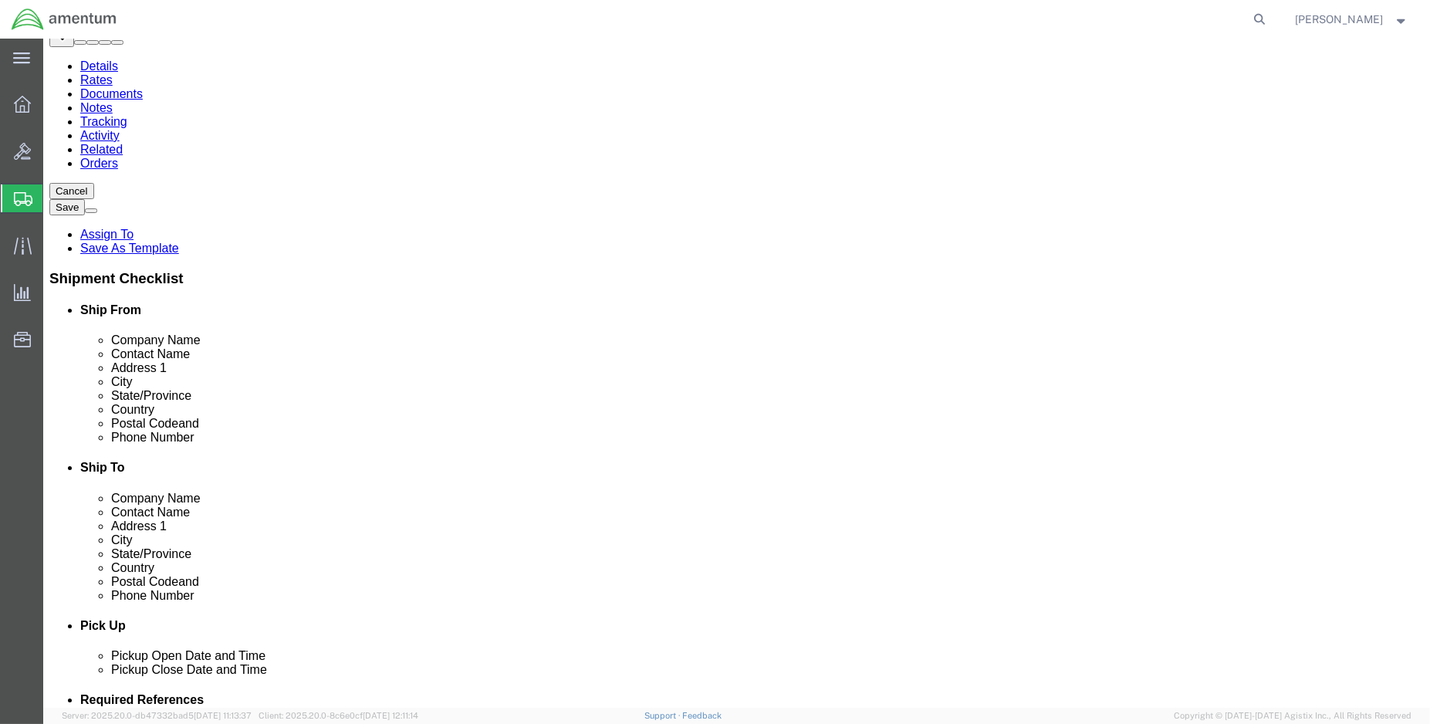
click button "Rate Shipment"
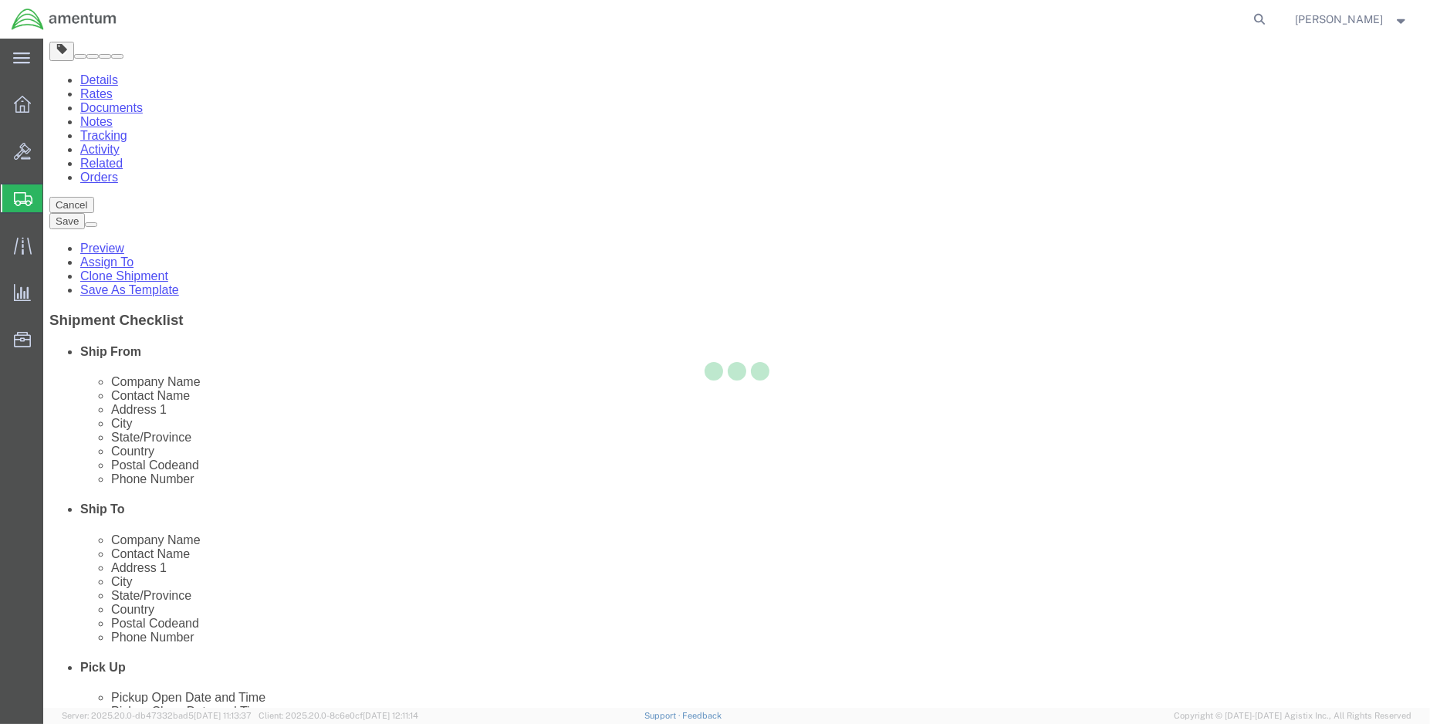
scroll to position [0, 0]
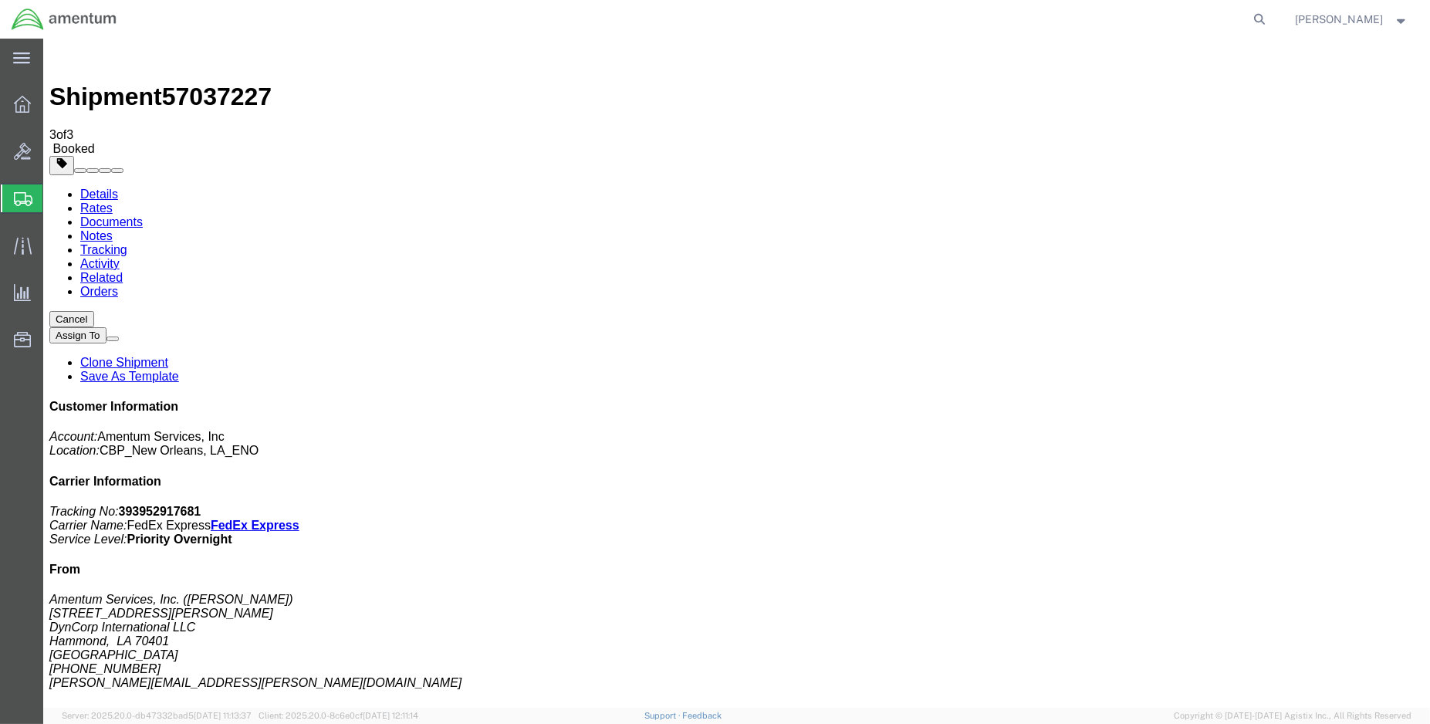
click at [96, 187] on link "Details" at bounding box center [99, 193] width 38 height 13
click link "Schedule pickup request"
click at [42, 25] on img at bounding box center [64, 19] width 106 height 23
